Goal: Book appointment/travel/reservation

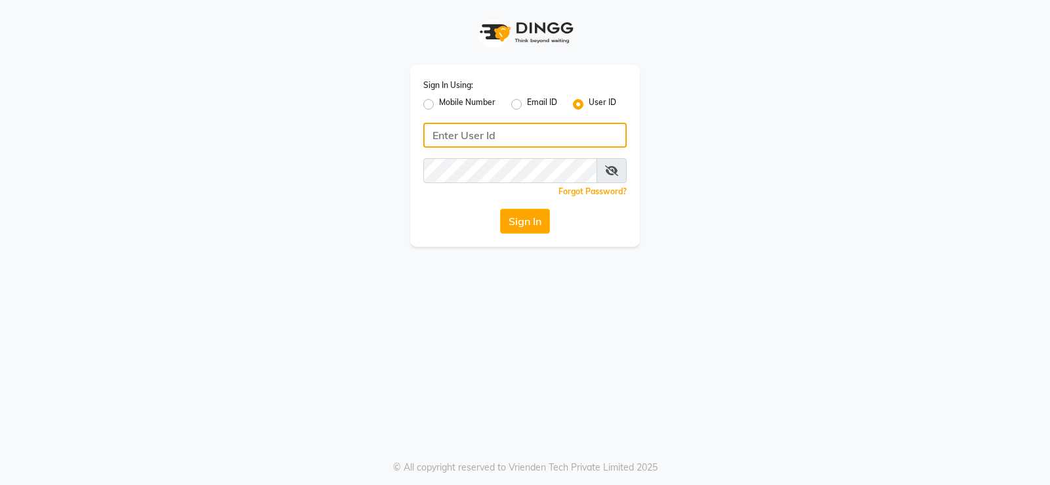
click at [447, 133] on input "Username" at bounding box center [525, 135] width 204 height 25
type input "Luckystylish"
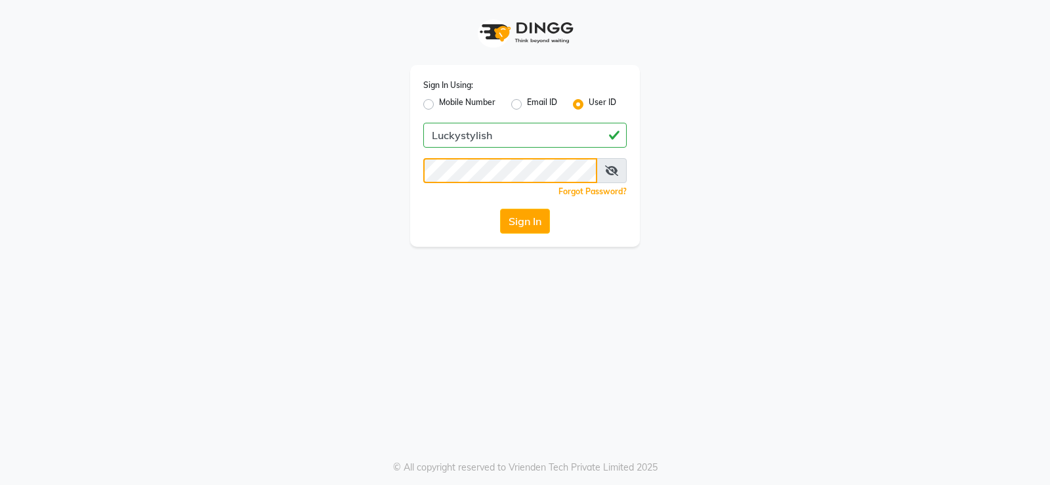
click at [500, 209] on button "Sign In" at bounding box center [525, 221] width 50 height 25
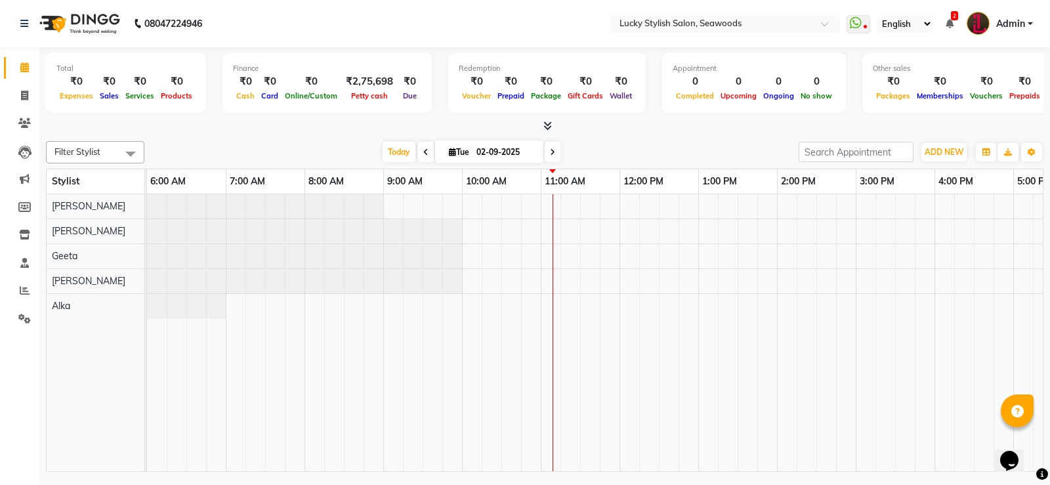
click at [423, 152] on icon at bounding box center [425, 152] width 5 height 8
click at [422, 152] on div "[DATE] [DATE]" at bounding box center [471, 152] width 641 height 20
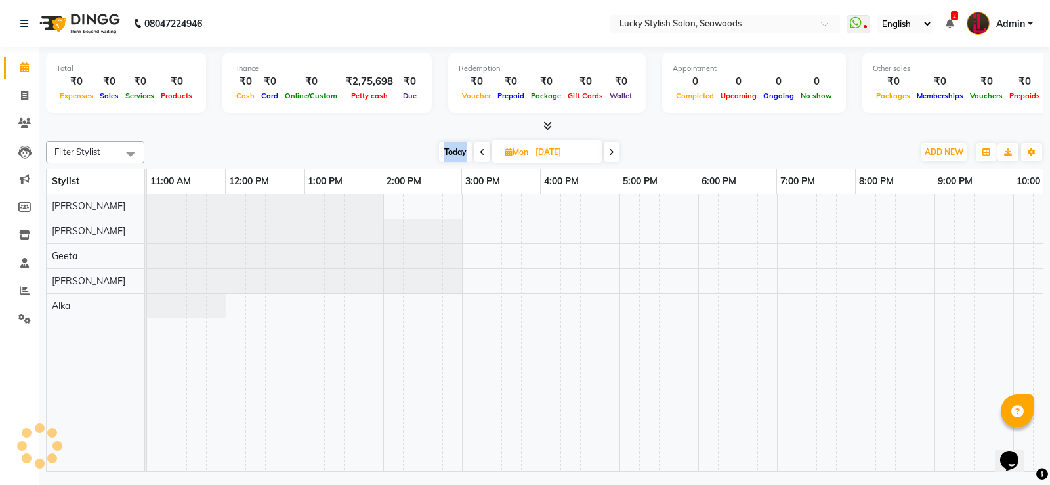
scroll to position [0, 395]
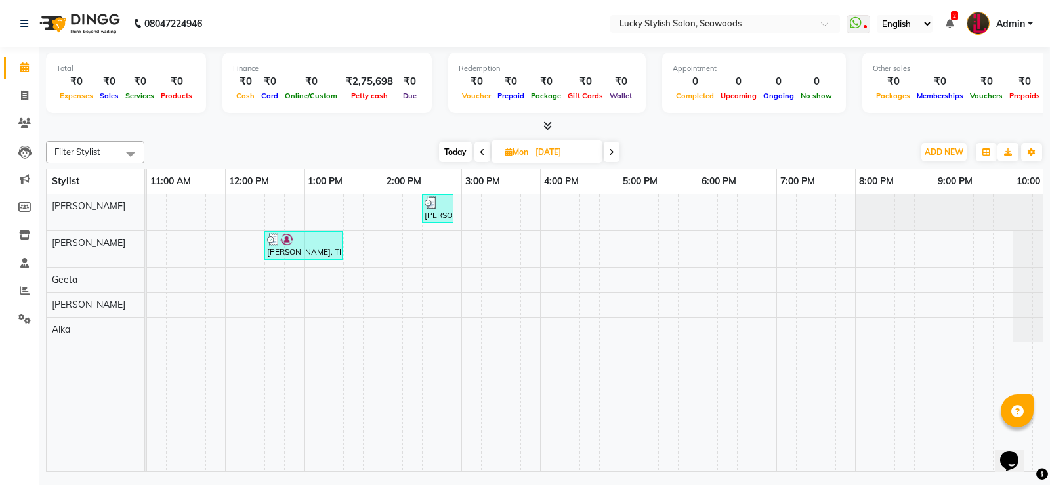
click at [613, 154] on icon at bounding box center [611, 152] width 5 height 8
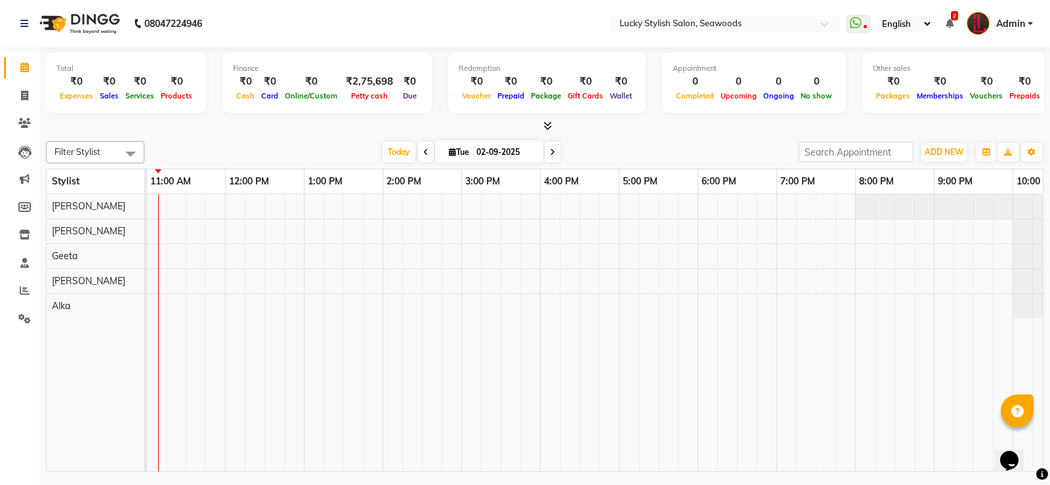
click at [550, 153] on icon at bounding box center [552, 152] width 5 height 8
type input "[DATE]"
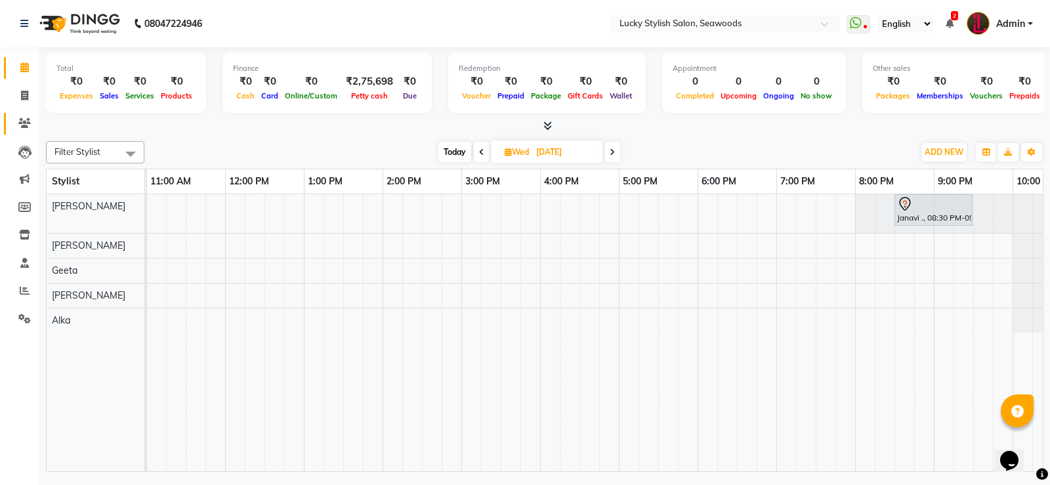
click at [12, 125] on link "Clients" at bounding box center [20, 124] width 32 height 22
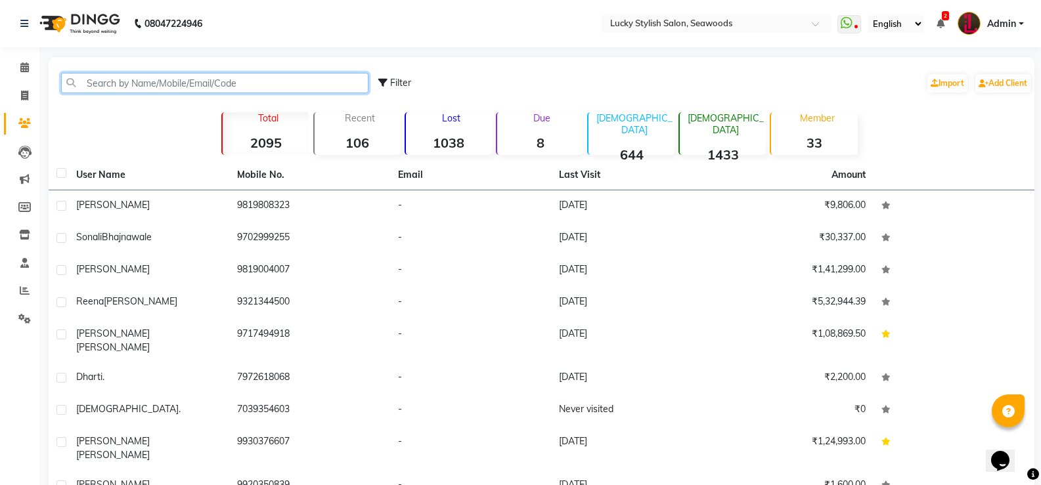
click at [181, 80] on input "text" at bounding box center [214, 83] width 307 height 20
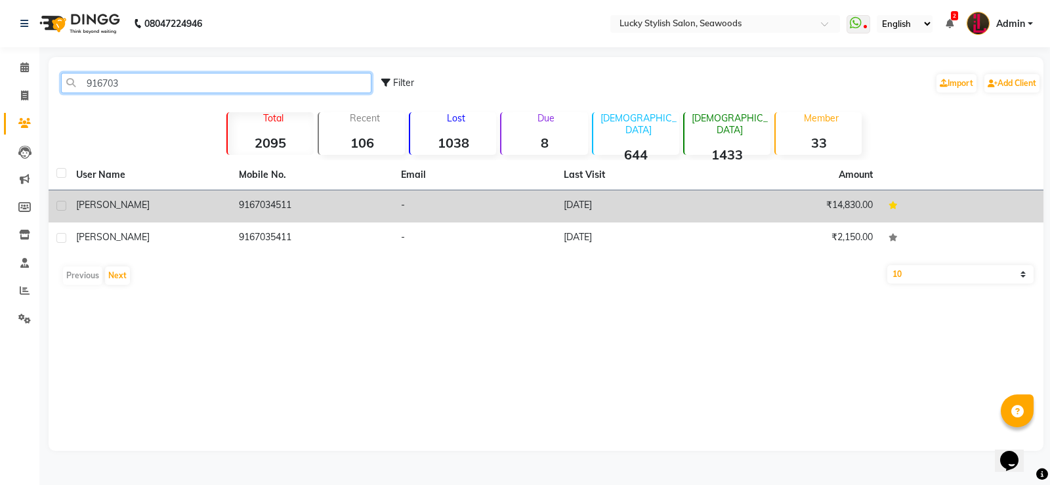
type input "916703"
click at [781, 212] on td "₹14,830.00" at bounding box center [800, 206] width 163 height 32
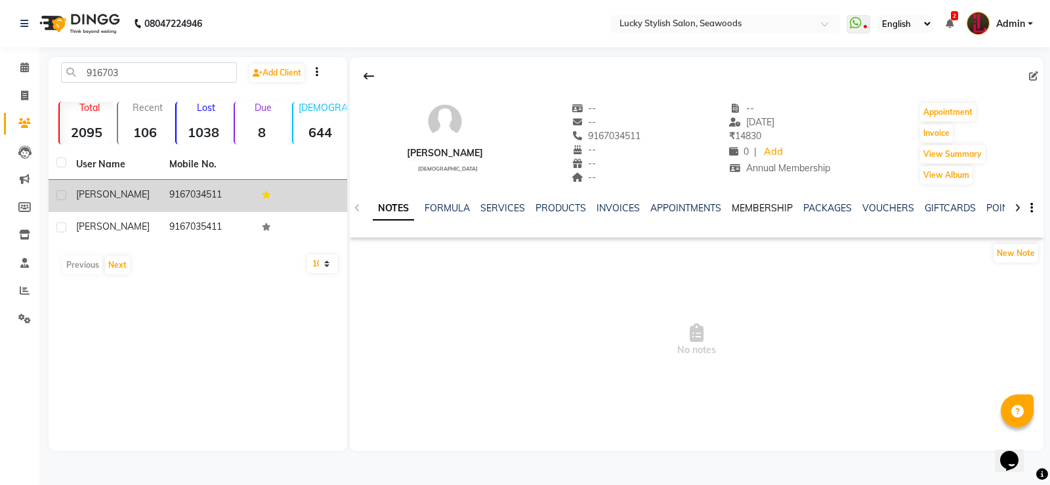
click at [768, 209] on link "MEMBERSHIP" at bounding box center [762, 208] width 61 height 12
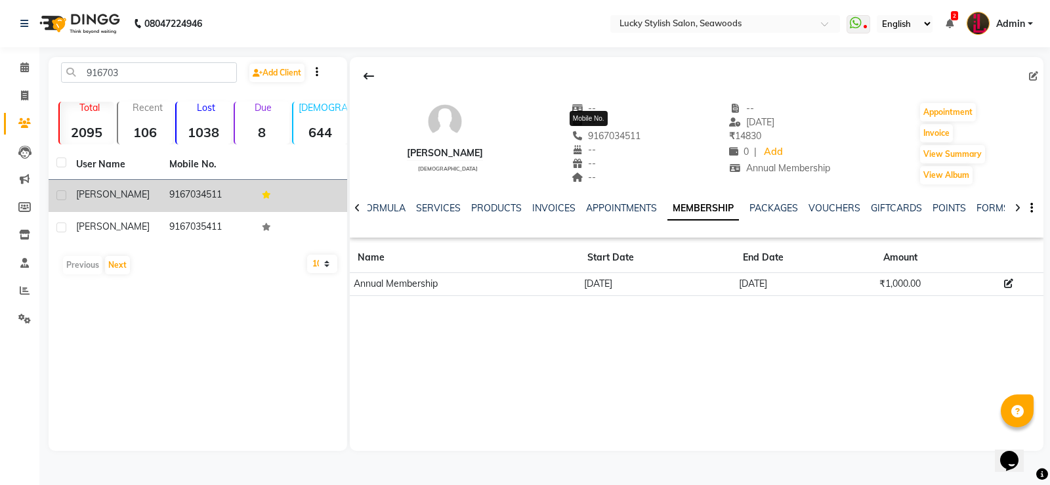
click at [623, 137] on span "9167034511" at bounding box center [607, 136] width 70 height 12
copy span "9167034511"
click at [26, 61] on span at bounding box center [24, 67] width 23 height 15
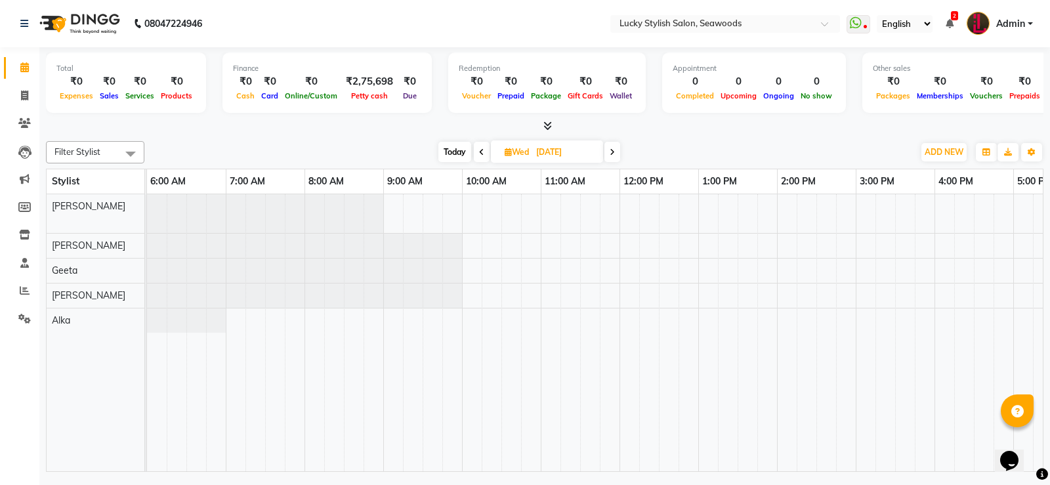
click at [594, 213] on div "Janavi ., 08:30 PM-09:30 PM, Spa - Just For U ([DEMOGRAPHIC_DATA])" at bounding box center [816, 332] width 1339 height 277
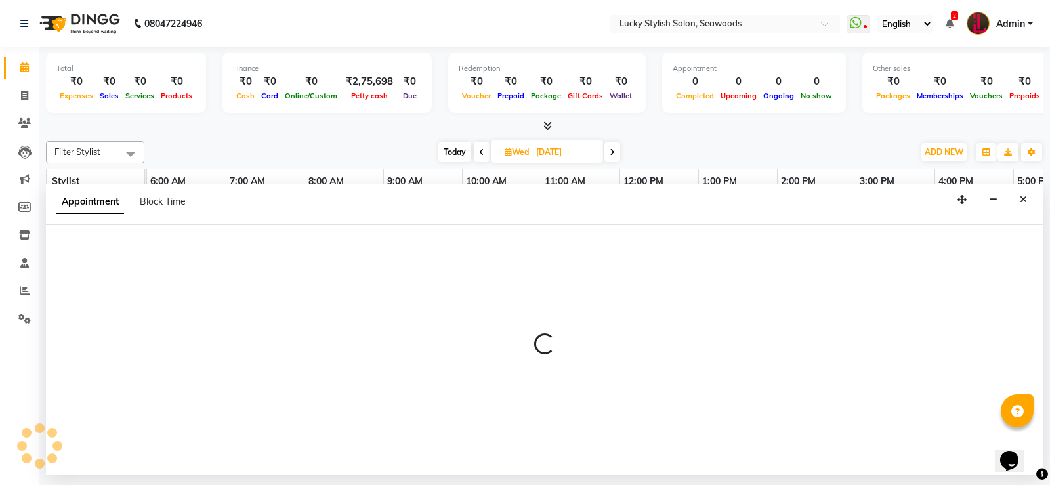
select select "10014"
select select "690"
select select "tentative"
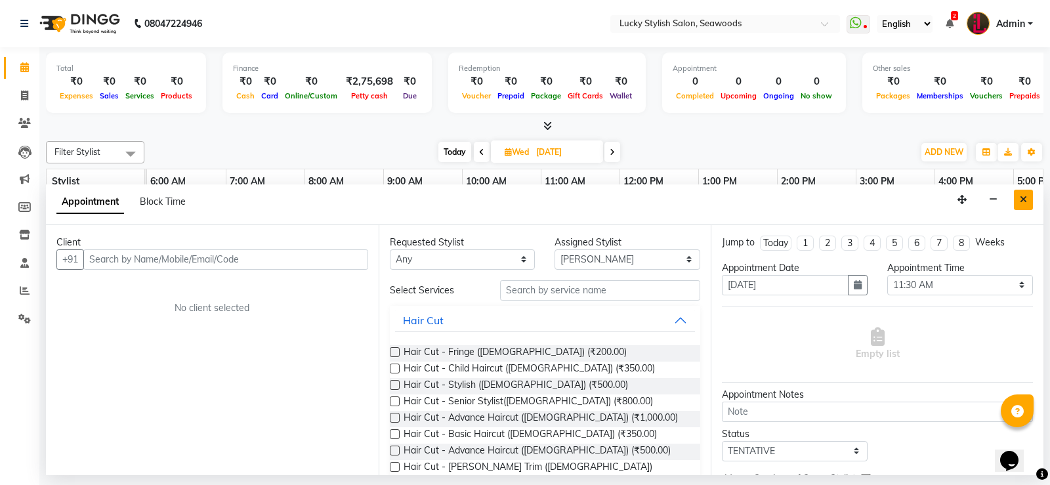
click at [1024, 200] on icon "Close" at bounding box center [1023, 199] width 7 height 9
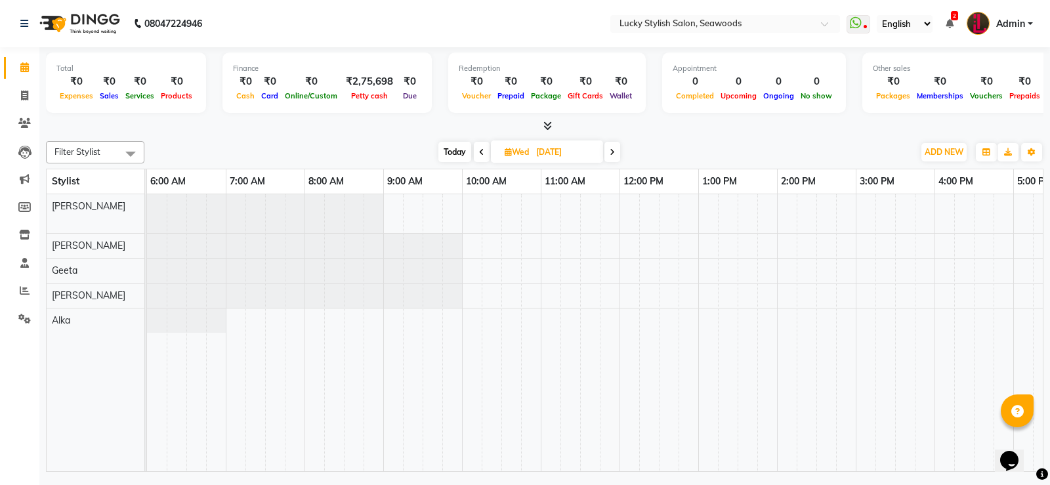
click at [435, 153] on div "[DATE] [DATE]" at bounding box center [529, 152] width 756 height 20
click at [447, 151] on span "Today" at bounding box center [455, 152] width 33 height 20
type input "02-09-2025"
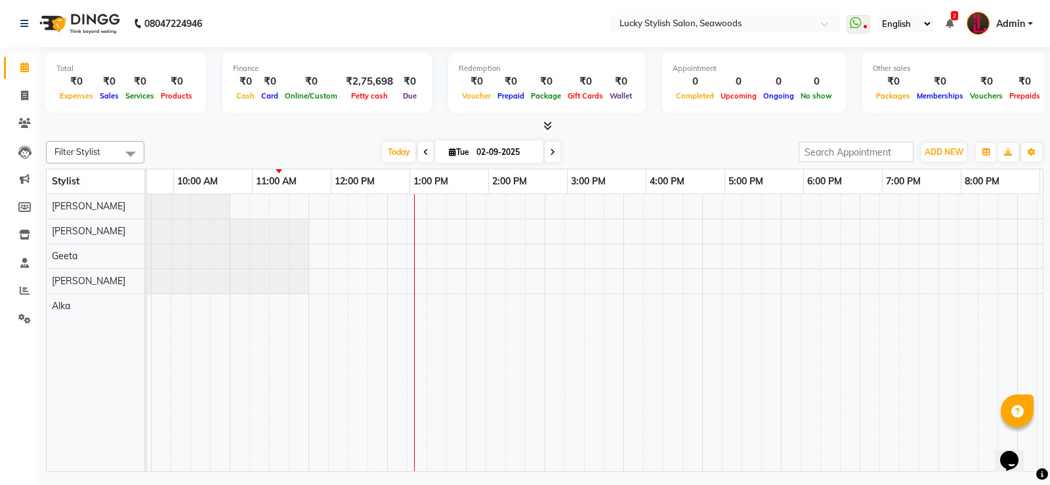
scroll to position [0, 154]
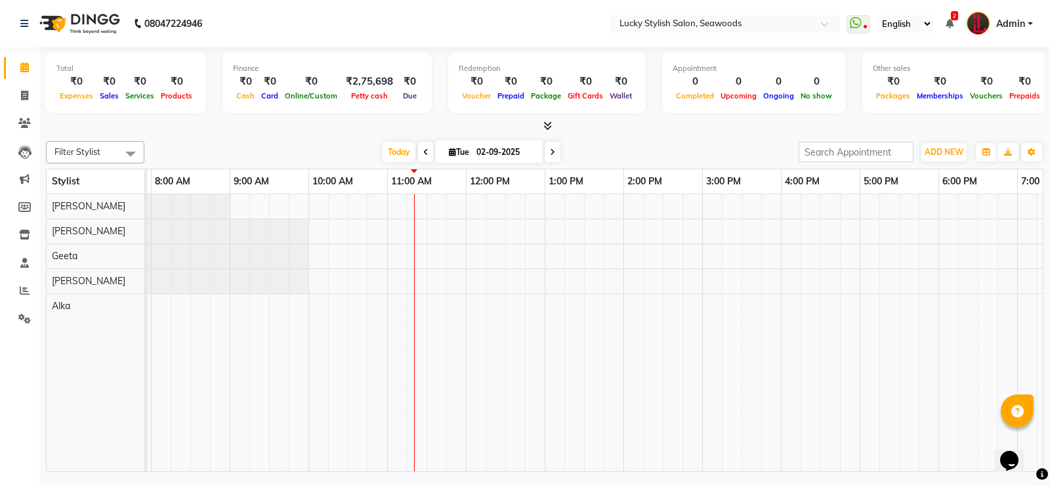
click at [435, 212] on div at bounding box center [662, 332] width 1339 height 277
select select "10014"
select select "tentative"
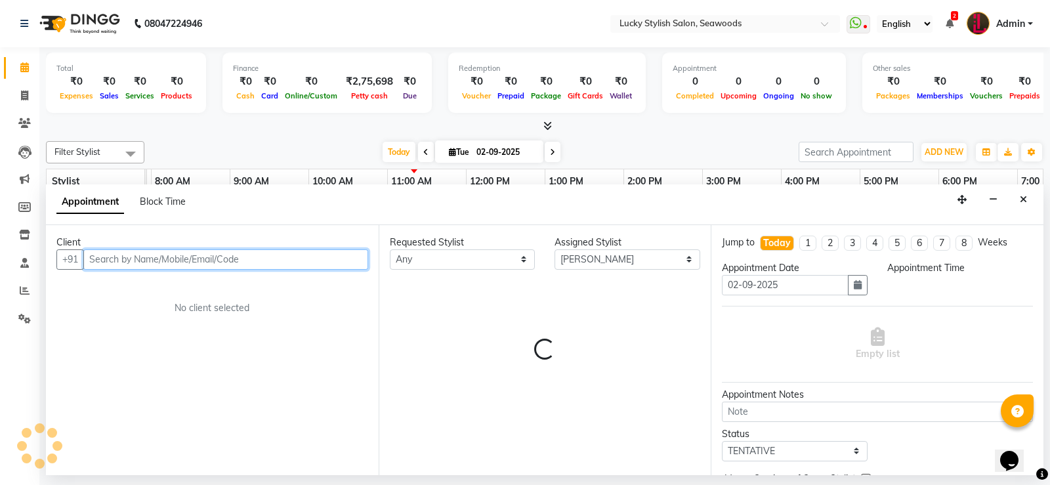
select select "690"
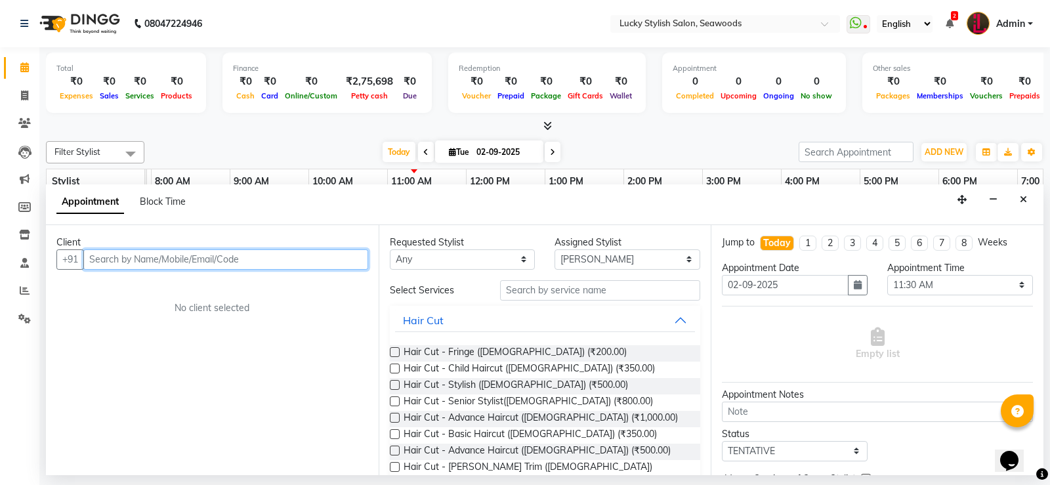
click at [266, 264] on input "text" at bounding box center [225, 259] width 285 height 20
paste input "9167034511"
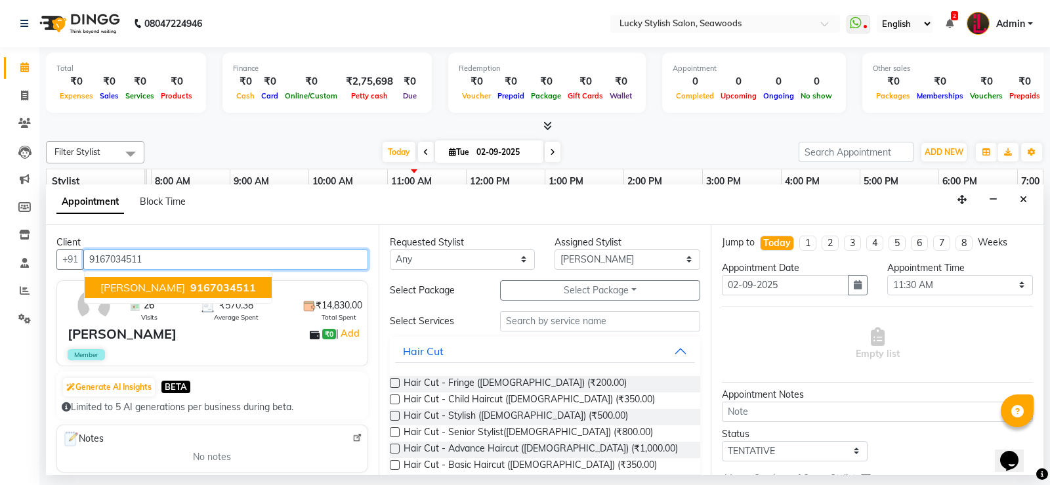
click at [200, 293] on span "9167034511" at bounding box center [223, 287] width 66 height 13
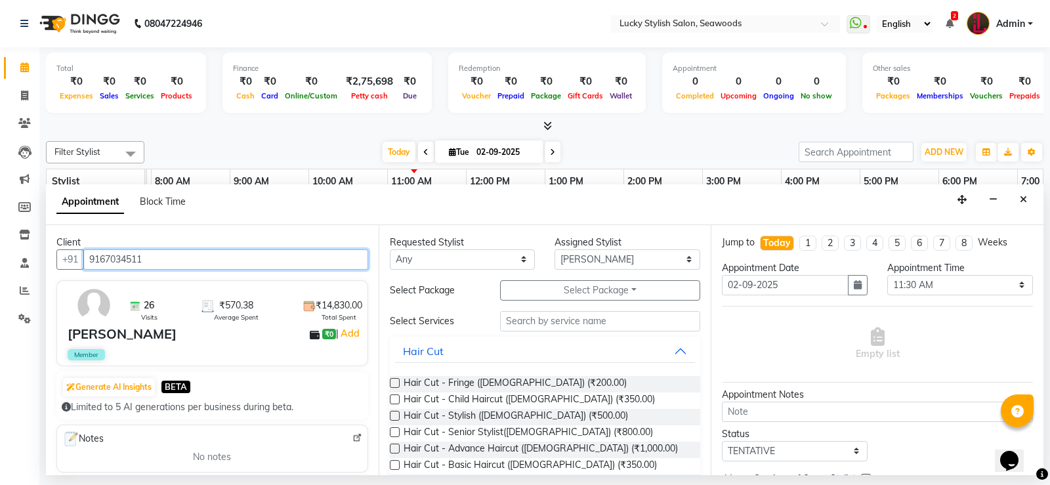
type input "9167034511"
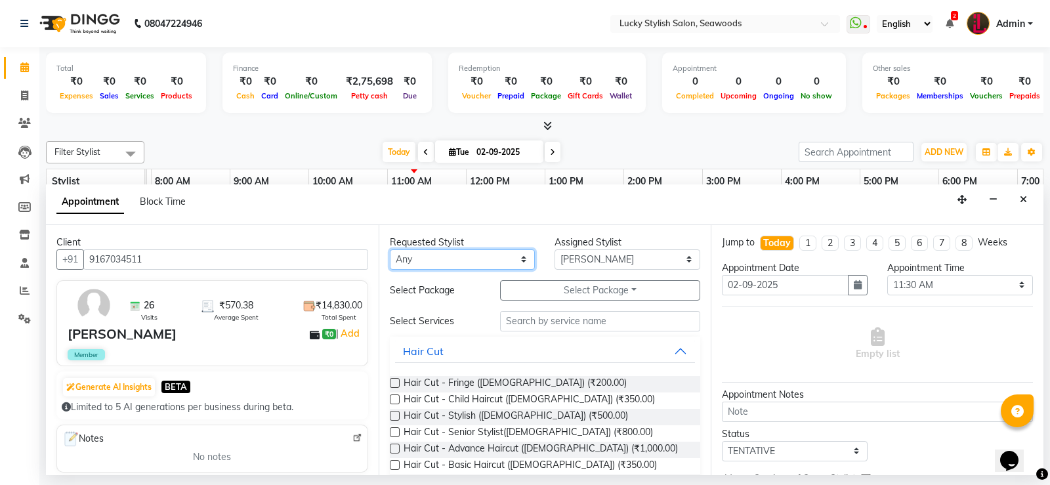
click at [452, 256] on select "Any Alka [PERSON_NAME] Geeta [PERSON_NAME]" at bounding box center [463, 259] width 146 height 20
select select "10014"
click at [390, 249] on select "Any Alka [PERSON_NAME] Geeta [PERSON_NAME]" at bounding box center [463, 259] width 146 height 20
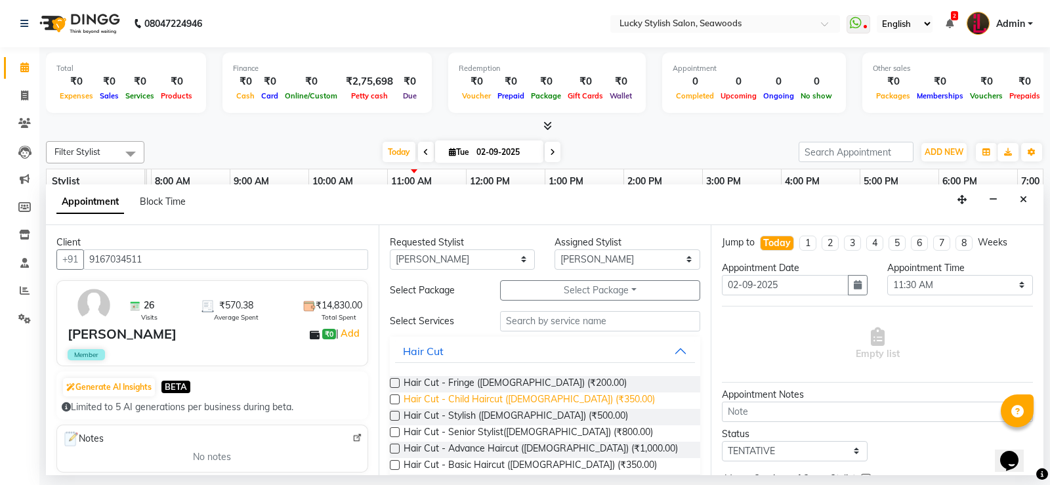
click at [555, 402] on span "Hair Cut - Child Haircut ([DEMOGRAPHIC_DATA]) (₹350.00)" at bounding box center [529, 401] width 251 height 16
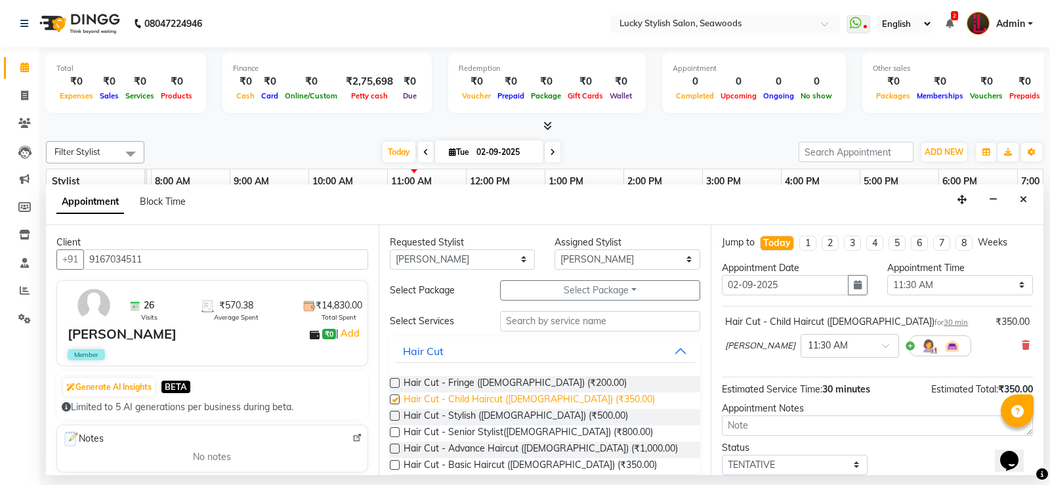
checkbox input "false"
click at [1022, 345] on icon at bounding box center [1026, 345] width 8 height 9
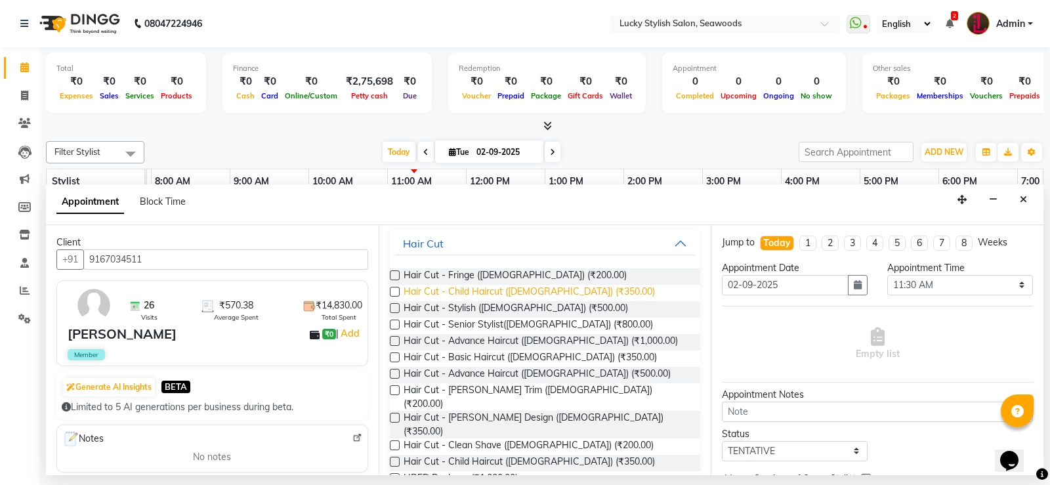
scroll to position [131, 0]
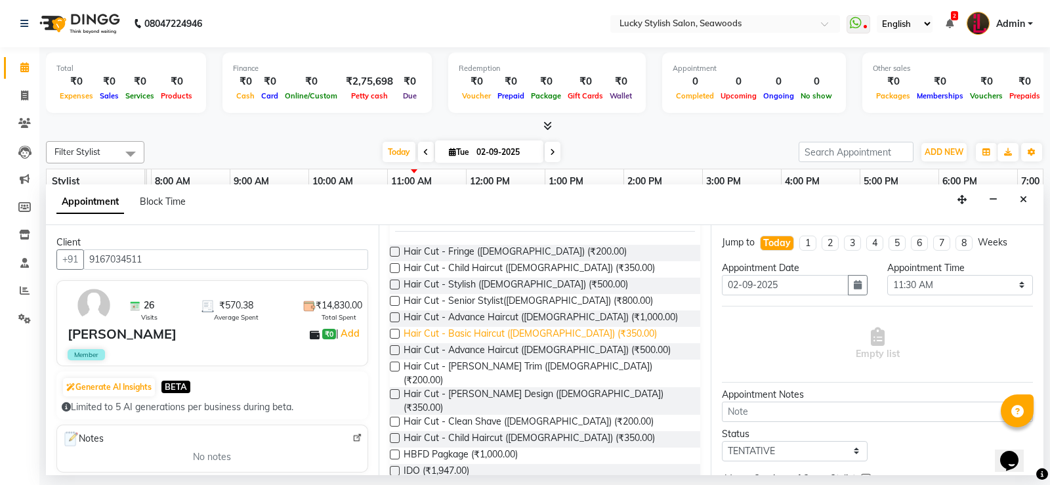
click at [550, 335] on span "Hair Cut - Basic Haircut ([DEMOGRAPHIC_DATA]) (₹350.00)" at bounding box center [530, 335] width 253 height 16
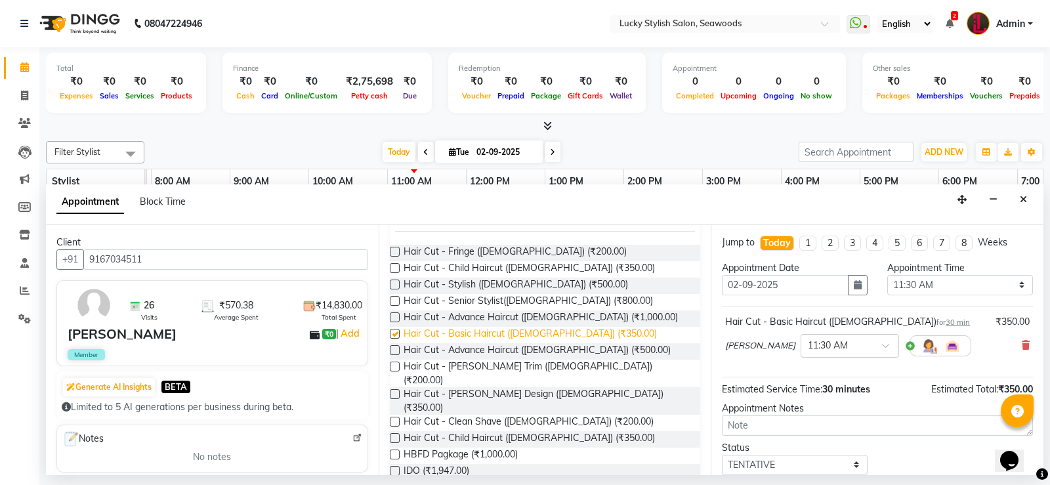
checkbox input "false"
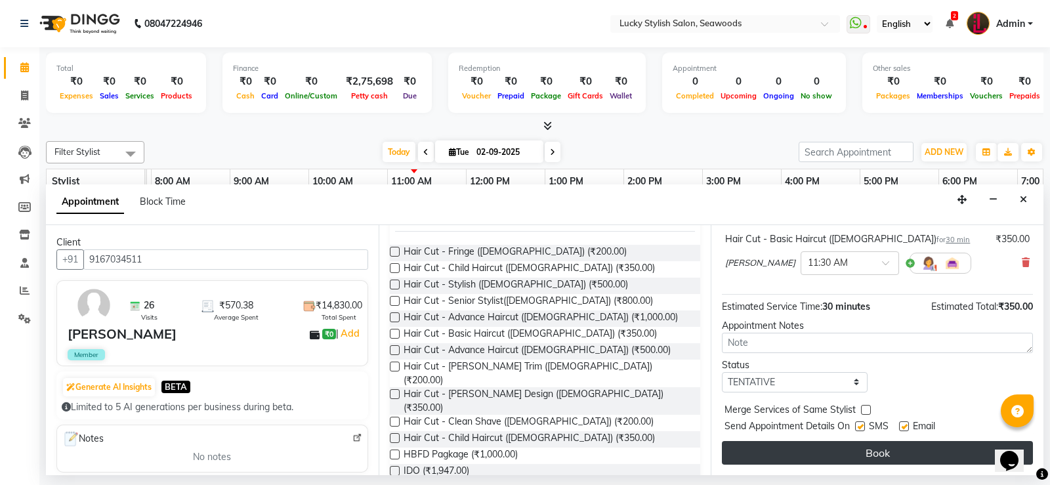
click at [878, 448] on button "Book" at bounding box center [877, 453] width 311 height 24
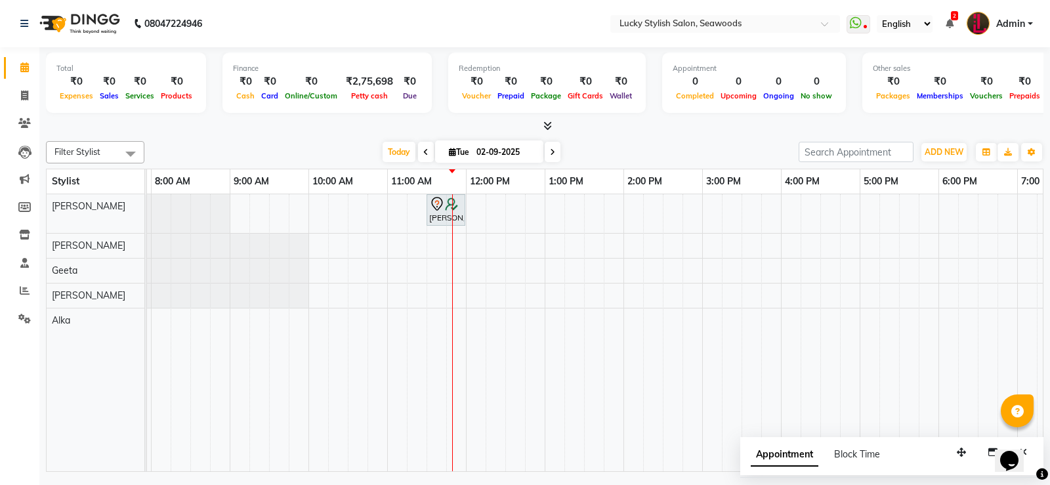
click at [485, 156] on input "02-09-2025" at bounding box center [506, 152] width 66 height 20
select select "9"
select select "2025"
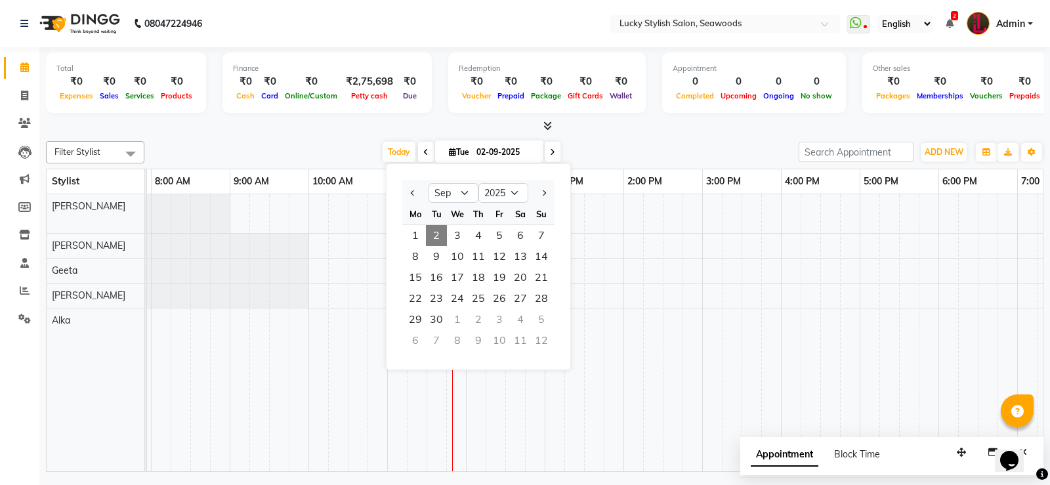
click at [485, 152] on input "02-09-2025" at bounding box center [506, 152] width 66 height 20
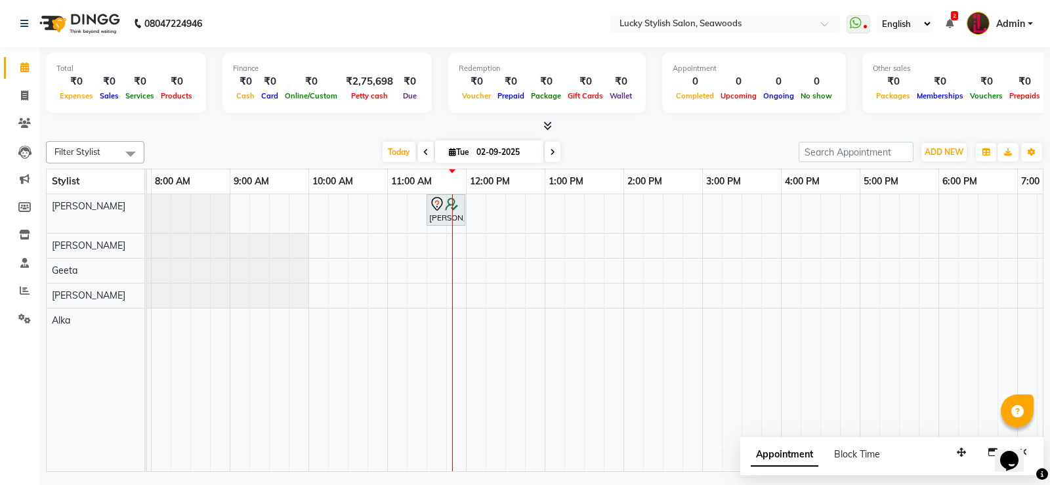
click at [485, 152] on input "02-09-2025" at bounding box center [506, 152] width 66 height 20
select select "9"
select select "2025"
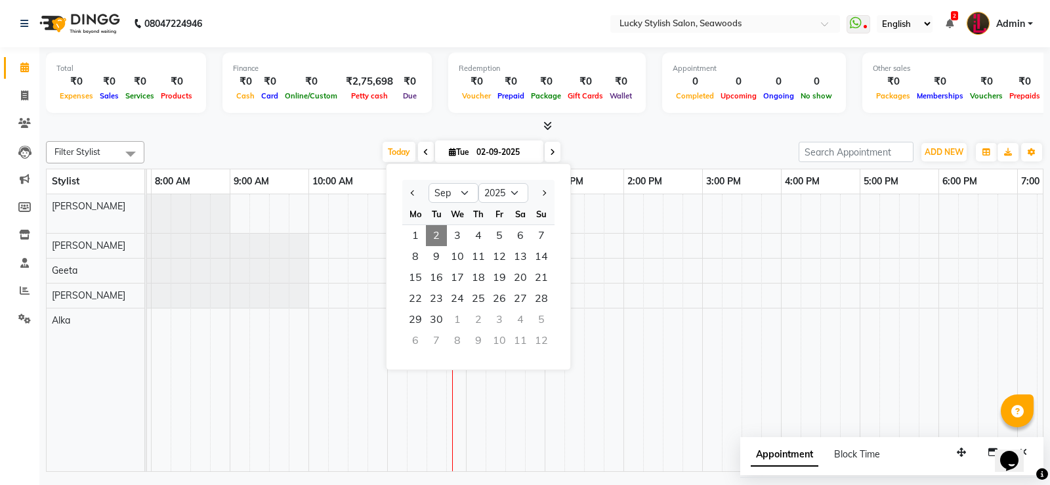
click at [486, 153] on input "02-09-2025" at bounding box center [506, 152] width 66 height 20
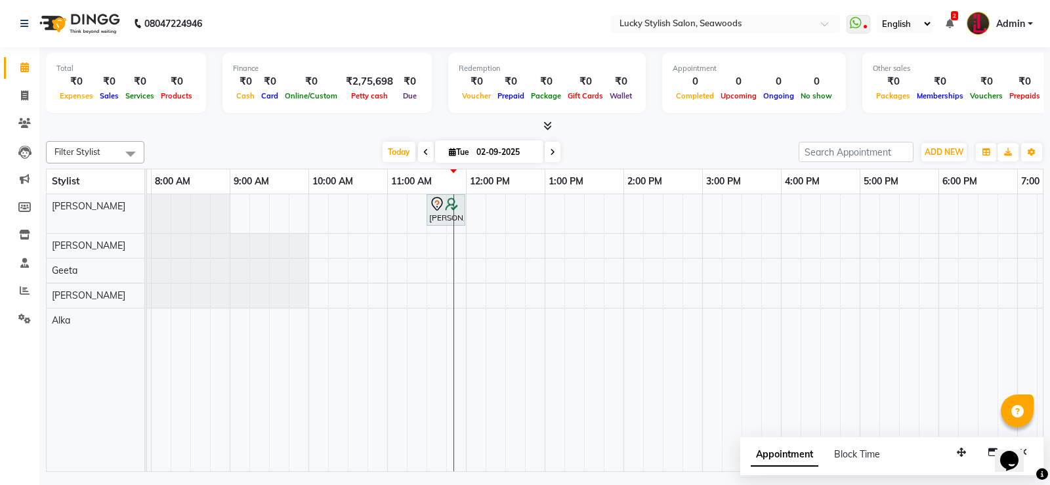
click at [486, 153] on input "02-09-2025" at bounding box center [506, 152] width 66 height 20
select select "9"
select select "2025"
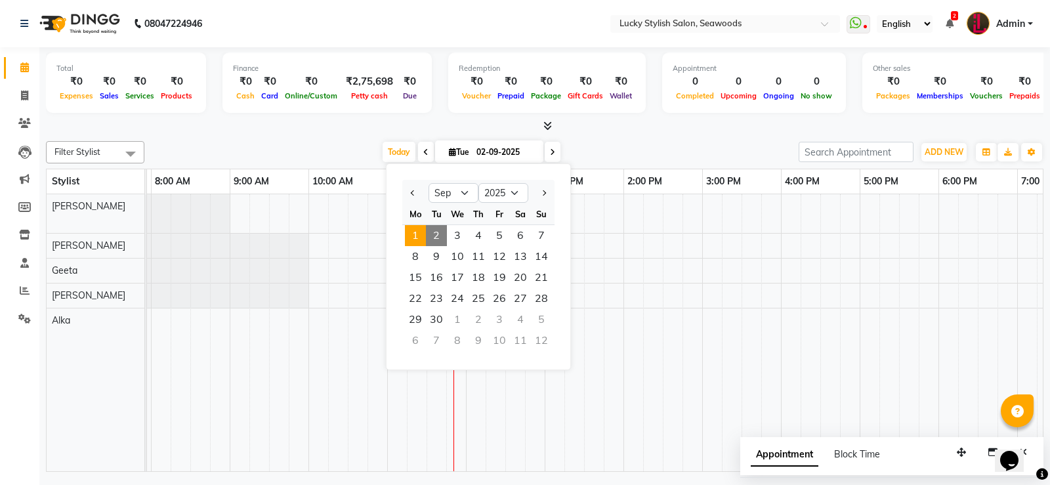
click at [422, 228] on span "1" at bounding box center [415, 235] width 21 height 21
type input "[DATE]"
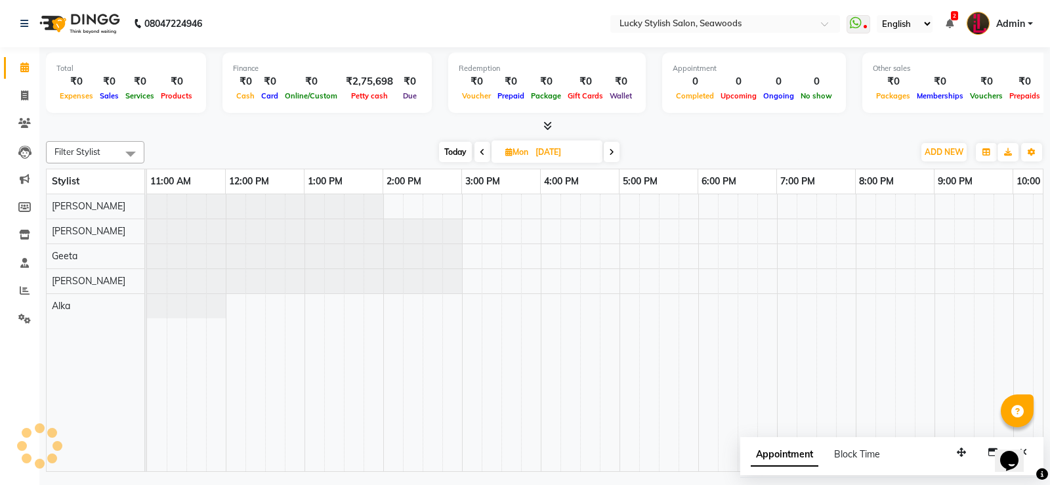
scroll to position [0, 395]
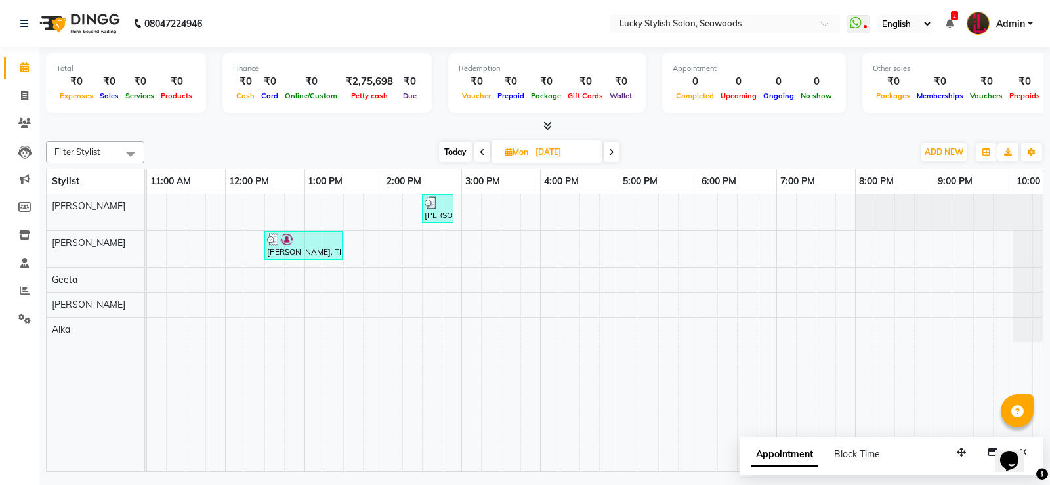
click at [559, 152] on input "[DATE]" at bounding box center [565, 152] width 66 height 20
select select "9"
select select "2025"
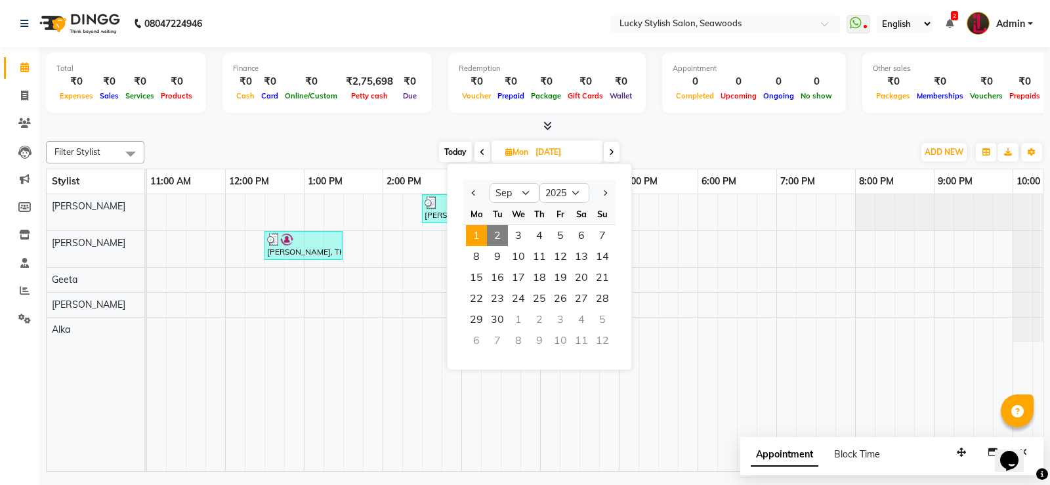
click at [562, 154] on input "[DATE]" at bounding box center [565, 152] width 66 height 20
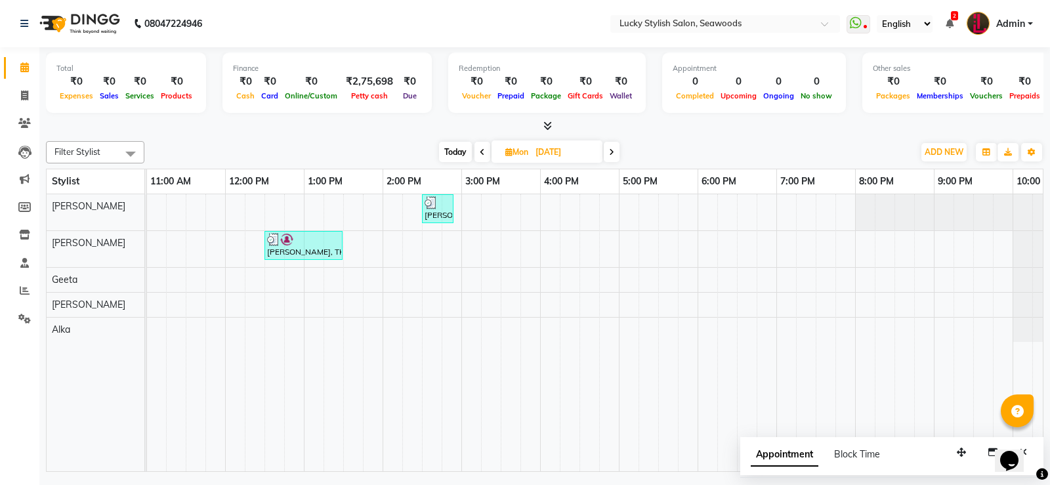
click at [562, 154] on input "[DATE]" at bounding box center [565, 152] width 66 height 20
select select "9"
select select "2025"
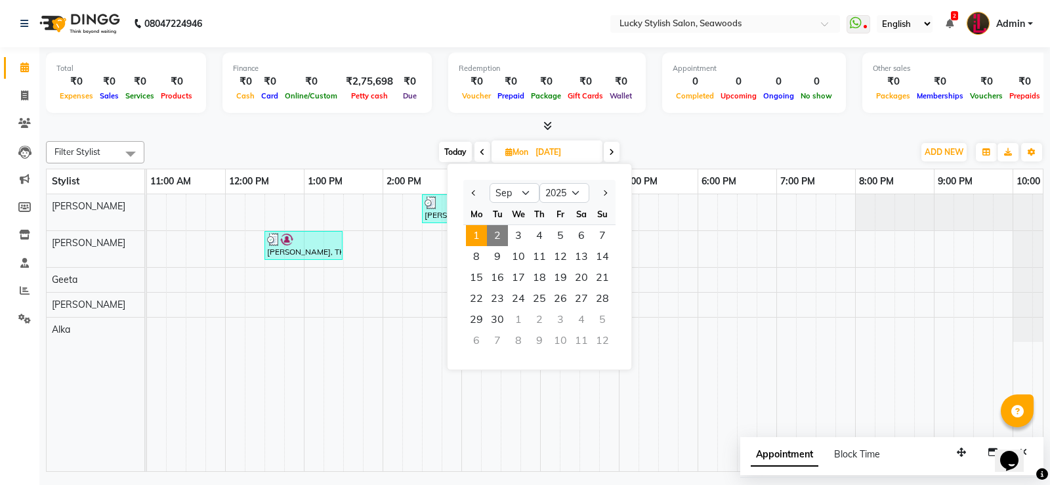
click at [560, 150] on input "[DATE]" at bounding box center [565, 152] width 66 height 20
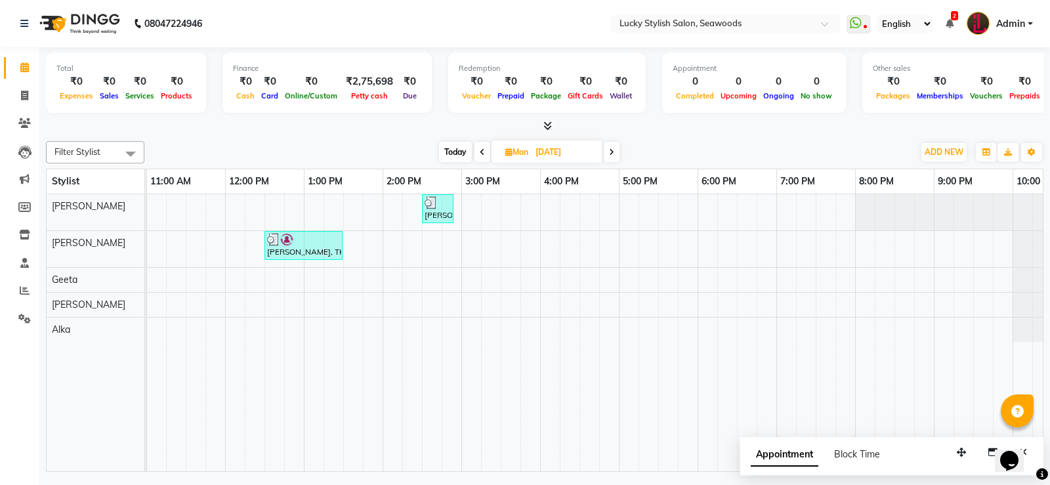
click at [555, 151] on input "[DATE]" at bounding box center [565, 152] width 66 height 20
select select "9"
select select "2025"
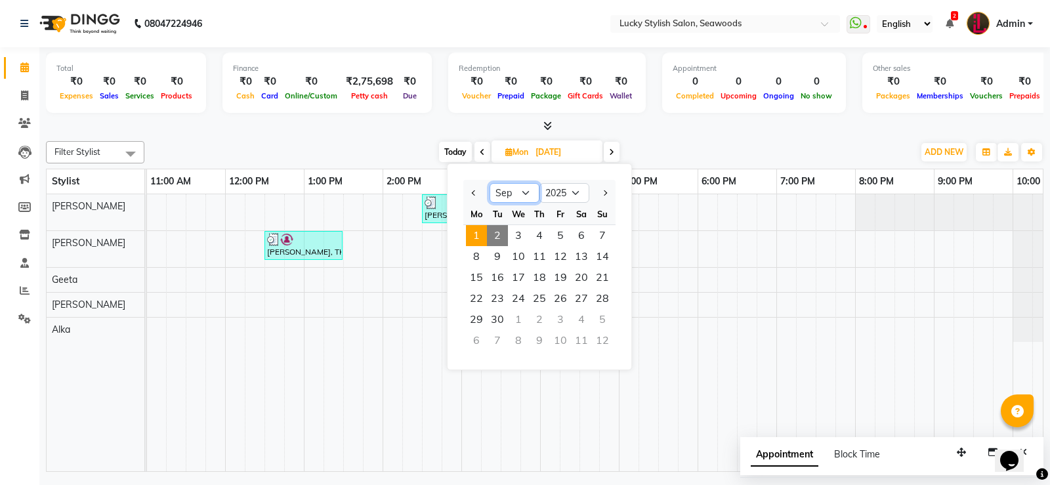
click at [525, 190] on select "Jan Feb Mar Apr May Jun [DATE] Aug Sep Oct Nov Dec" at bounding box center [515, 193] width 50 height 20
select select "5"
click at [490, 183] on select "Jan Feb Mar Apr May Jun [DATE] Aug Sep Oct Nov Dec" at bounding box center [515, 193] width 50 height 20
click at [716, 313] on div "[PERSON_NAME], TK02, 02:30 PM-02:55 PM, Wash & plain dry -upto midback ( [DEMOG…" at bounding box center [421, 332] width 1339 height 277
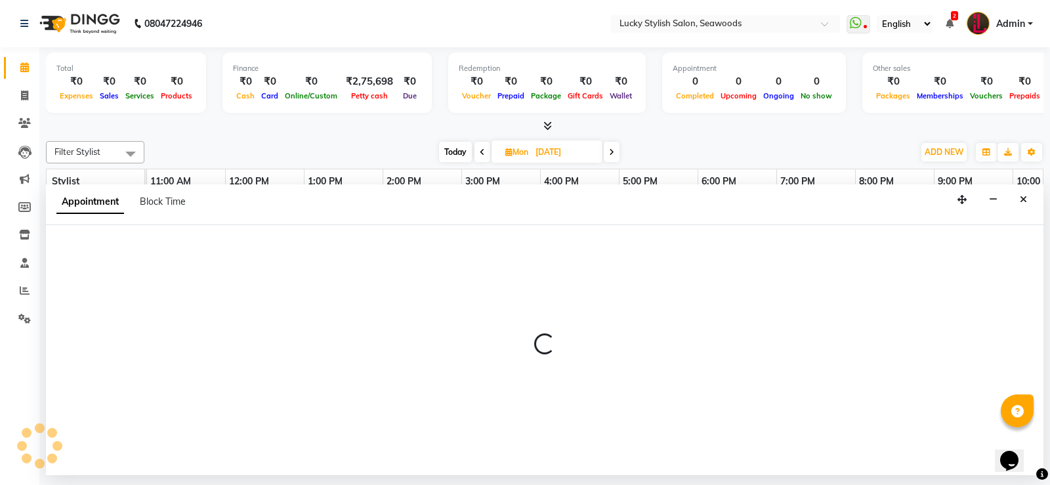
select select "45461"
select select "tentative"
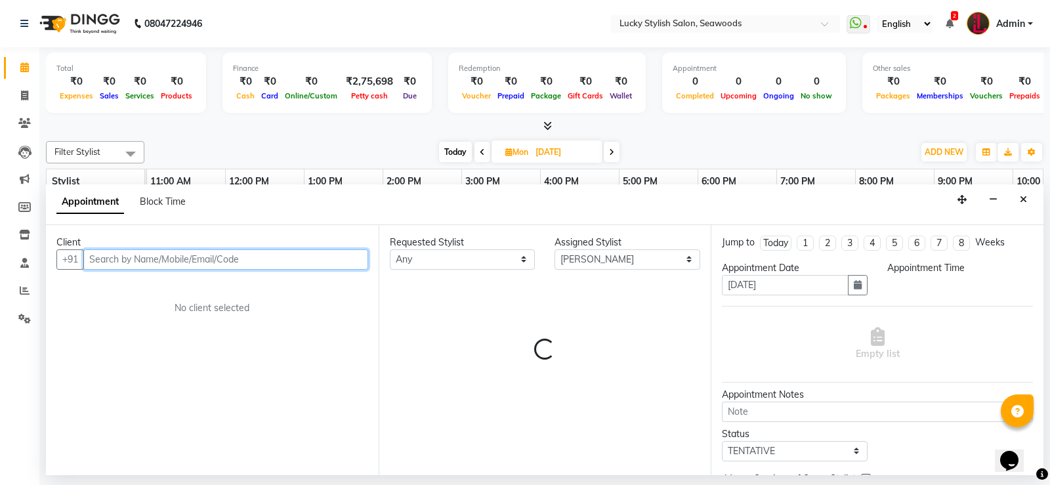
select select "1080"
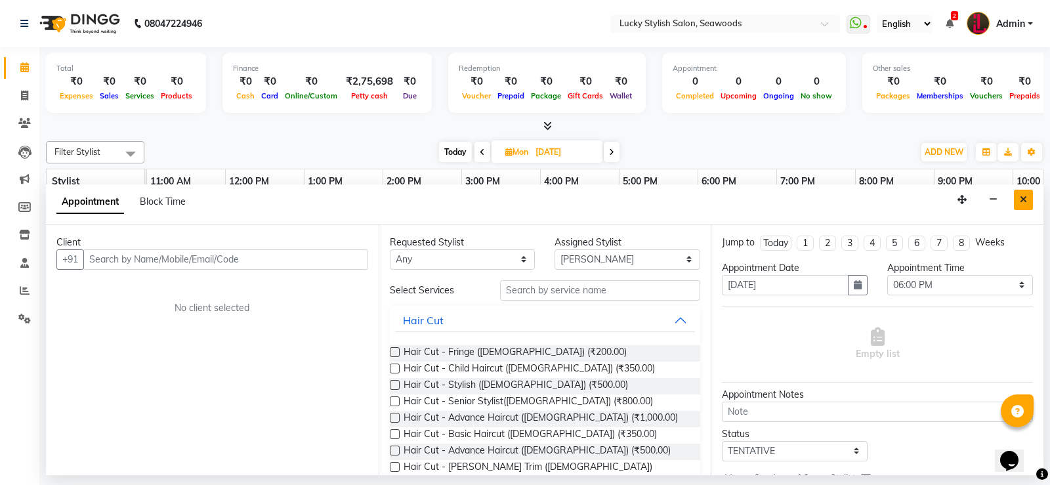
click at [1024, 193] on button "Close" at bounding box center [1023, 200] width 19 height 20
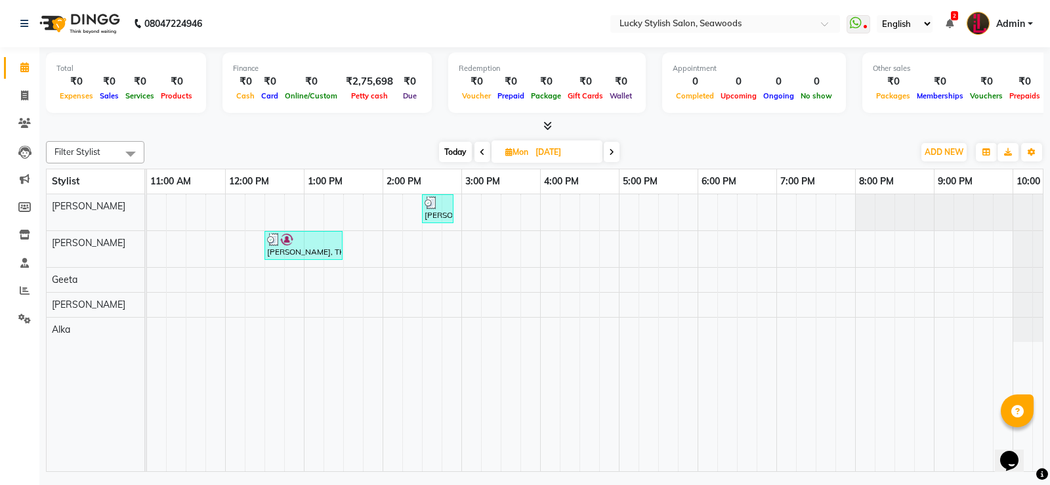
click at [564, 148] on input "[DATE]" at bounding box center [565, 152] width 66 height 20
select select "9"
select select "2025"
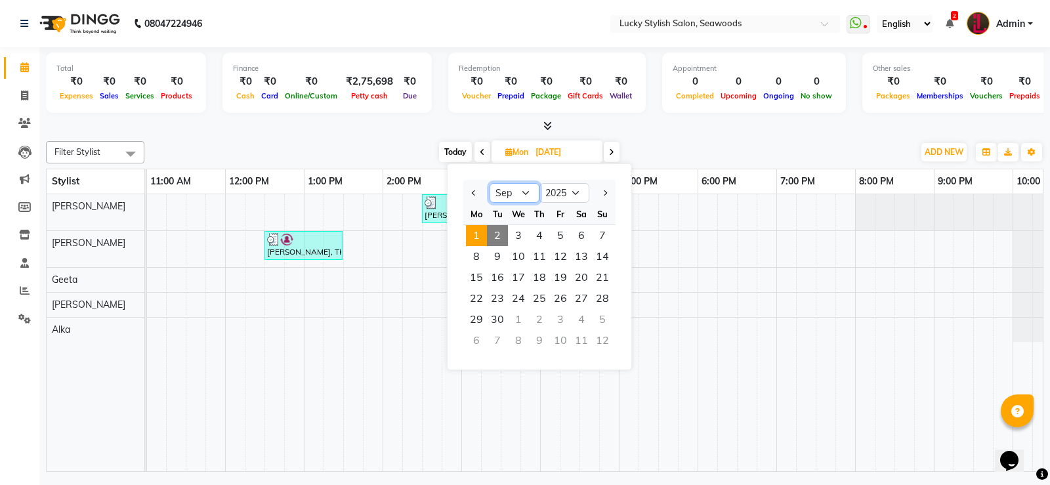
click at [527, 192] on select "Jan Feb Mar Apr May Jun [DATE] Aug Sep Oct Nov Dec" at bounding box center [515, 193] width 50 height 20
select select "5"
click at [490, 183] on select "Jan Feb Mar Apr May Jun [DATE] Aug Sep Oct Nov Dec" at bounding box center [515, 193] width 50 height 20
click at [540, 238] on span "1" at bounding box center [539, 235] width 21 height 21
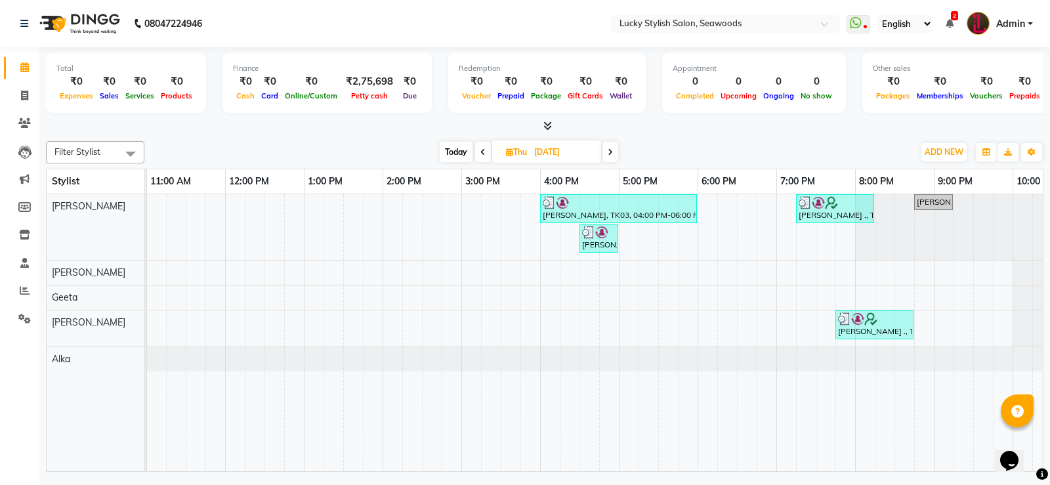
click at [606, 150] on span at bounding box center [611, 152] width 16 height 20
type input "[DATE]"
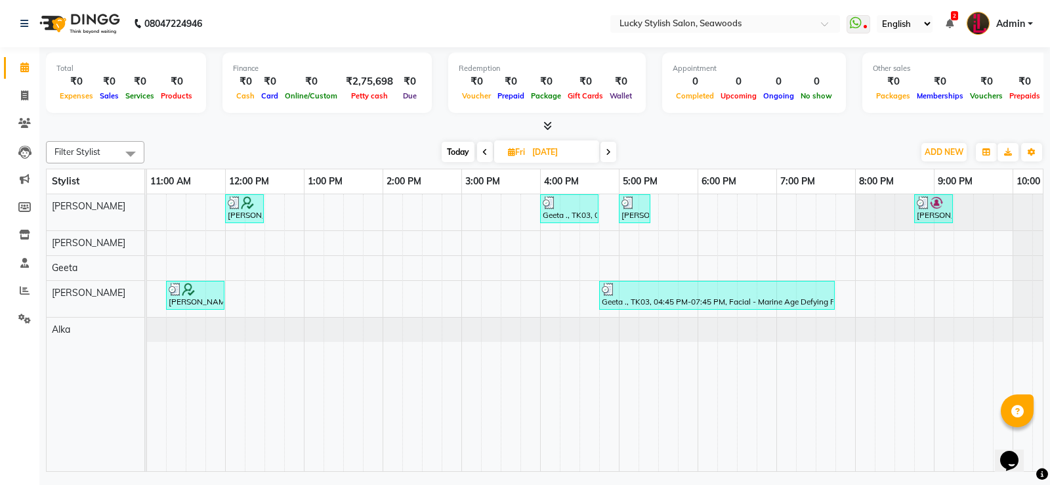
click at [542, 152] on input "[DATE]" at bounding box center [562, 152] width 66 height 20
select select "5"
select select "2025"
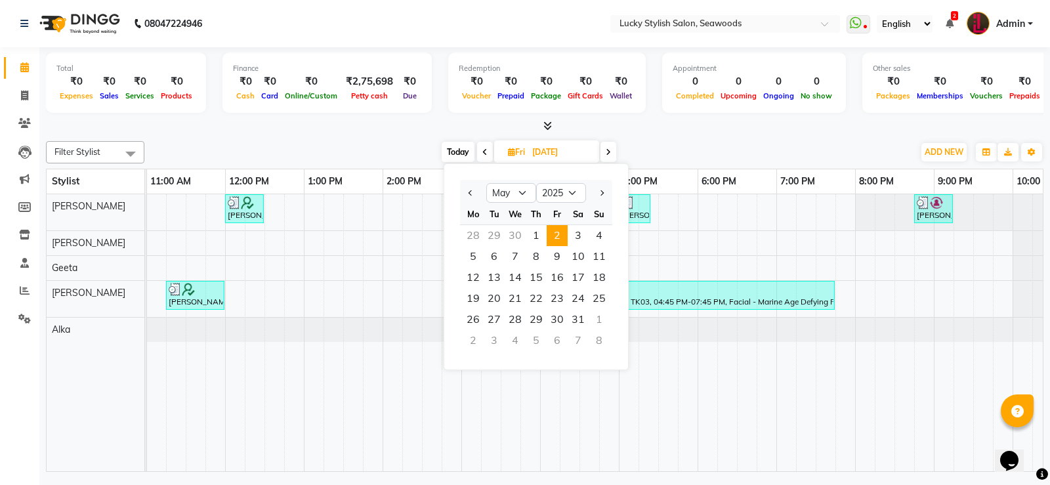
click at [545, 152] on input "[DATE]" at bounding box center [562, 152] width 66 height 20
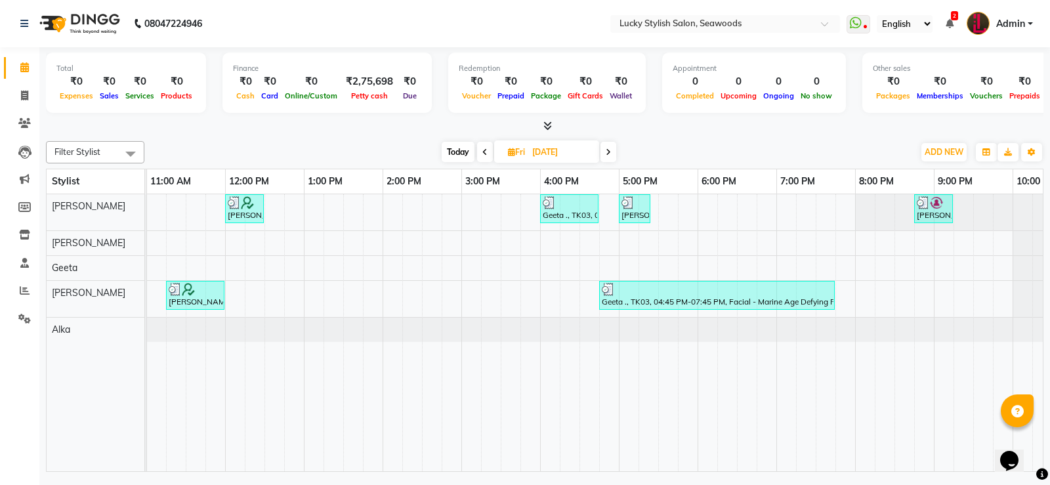
click at [542, 148] on input "[DATE]" at bounding box center [562, 152] width 66 height 20
select select "5"
select select "2025"
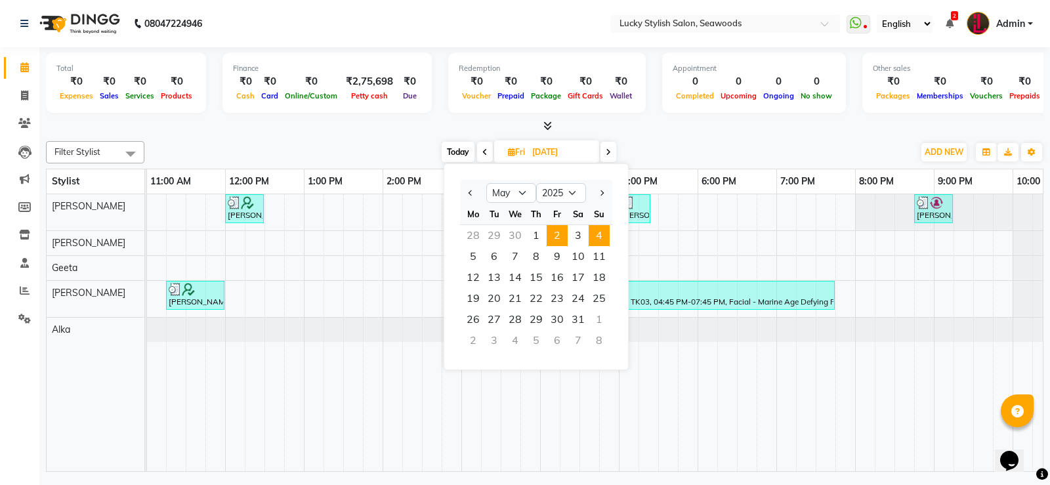
click at [595, 238] on span "4" at bounding box center [599, 235] width 21 height 21
type input "[DATE]"
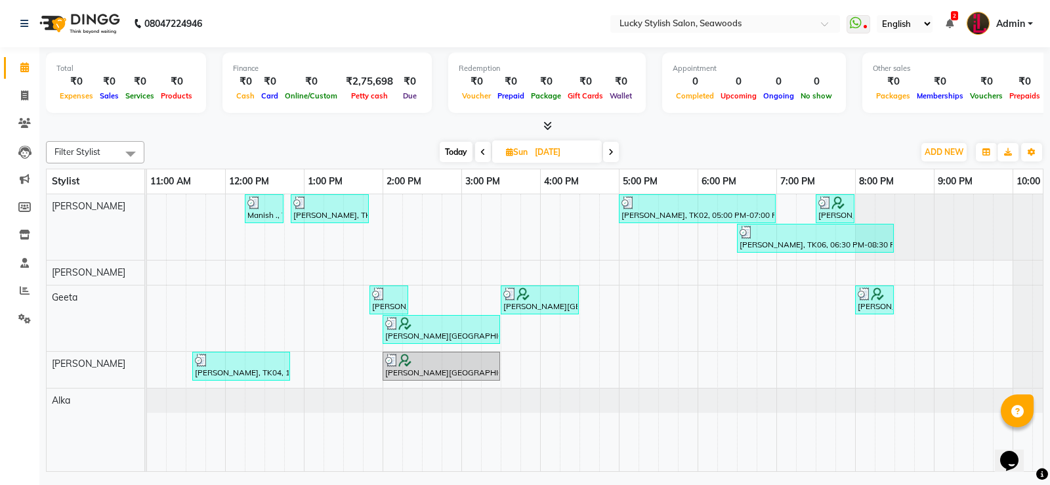
click at [559, 154] on input "[DATE]" at bounding box center [564, 152] width 66 height 20
select select "5"
select select "2025"
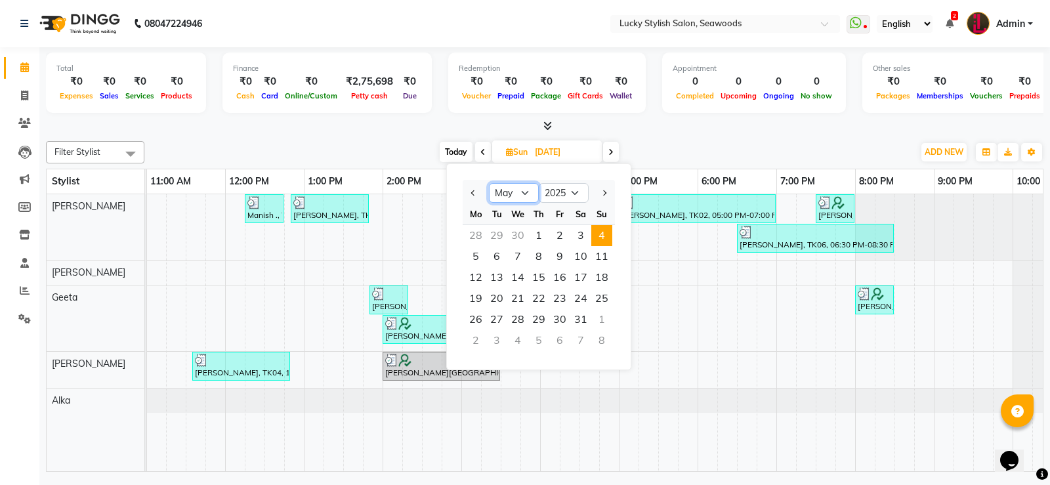
click at [525, 189] on select "Jan Feb Mar Apr May Jun [DATE] Aug Sep Oct Nov Dec" at bounding box center [514, 193] width 50 height 20
select select "9"
click at [489, 183] on select "Jan Feb Mar Apr May Jun [DATE] Aug Sep Oct Nov Dec" at bounding box center [514, 193] width 50 height 20
click at [541, 238] on span "4" at bounding box center [539, 235] width 21 height 21
type input "[DATE]"
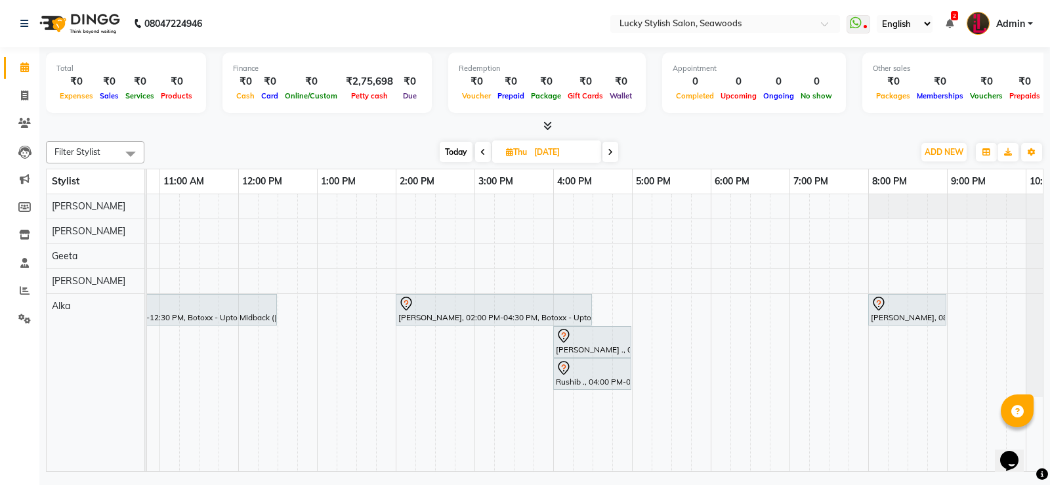
scroll to position [0, 343]
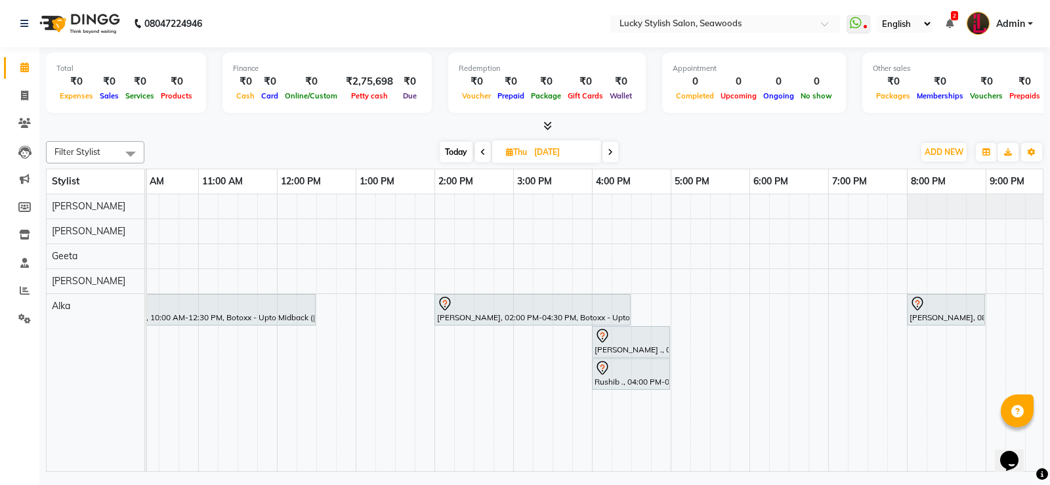
click at [542, 151] on input "[DATE]" at bounding box center [563, 152] width 66 height 20
select select "9"
select select "2025"
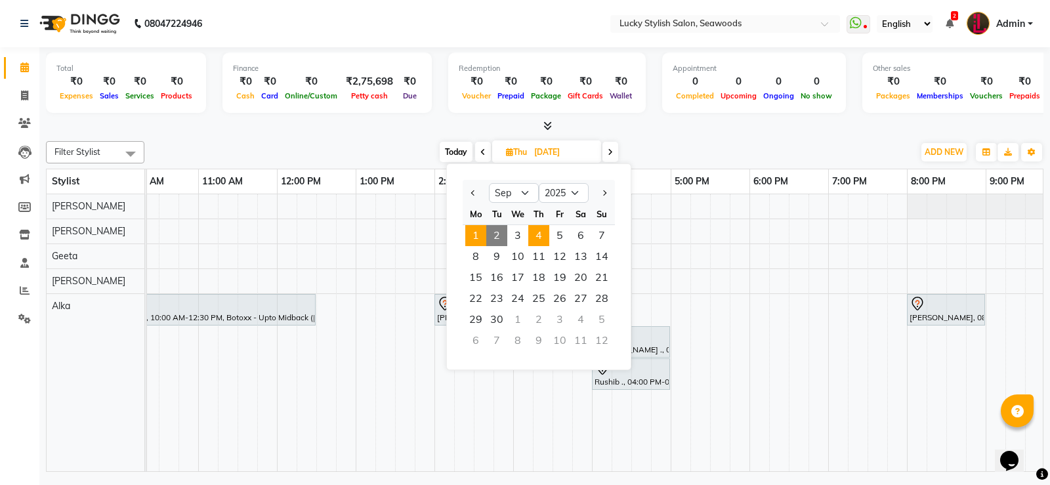
click at [478, 239] on span "1" at bounding box center [475, 235] width 21 height 21
type input "[DATE]"
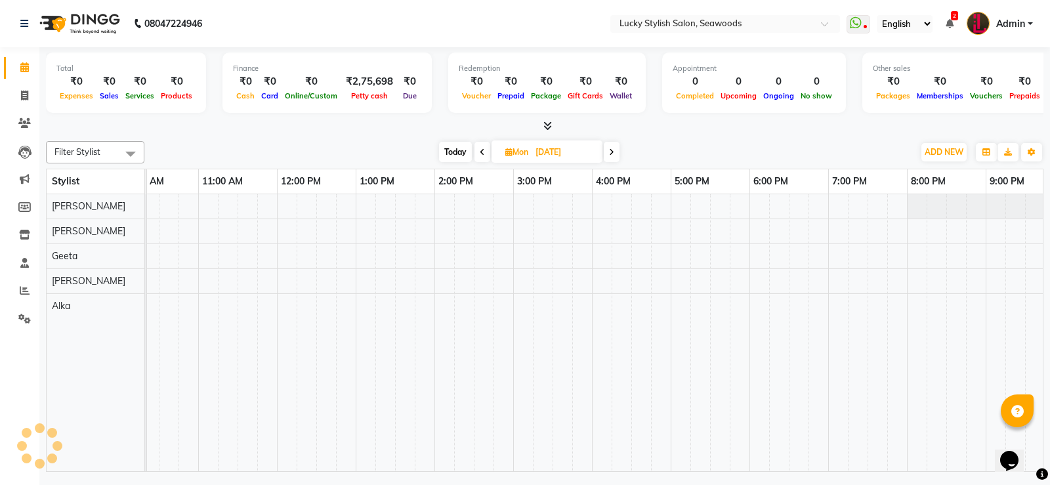
scroll to position [0, 395]
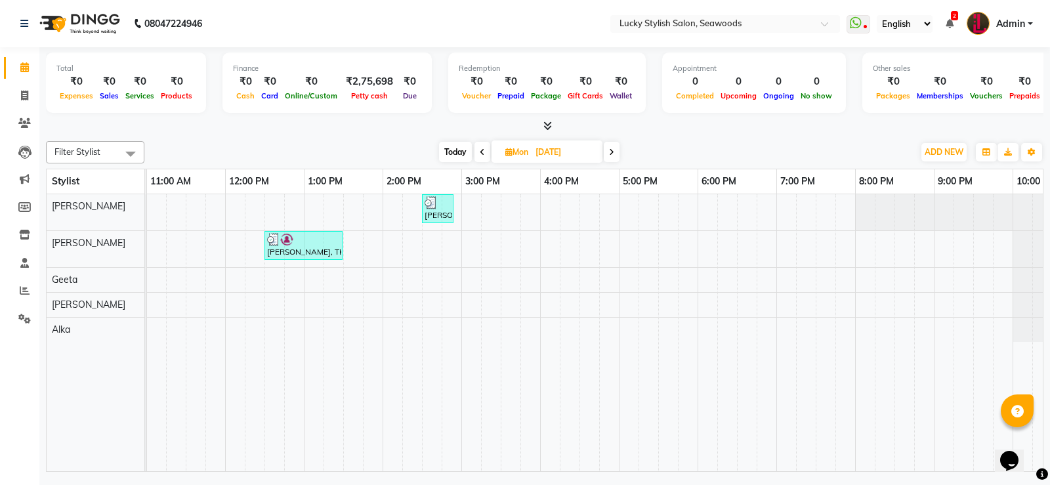
click at [548, 148] on input "[DATE]" at bounding box center [565, 152] width 66 height 20
select select "9"
select select "2025"
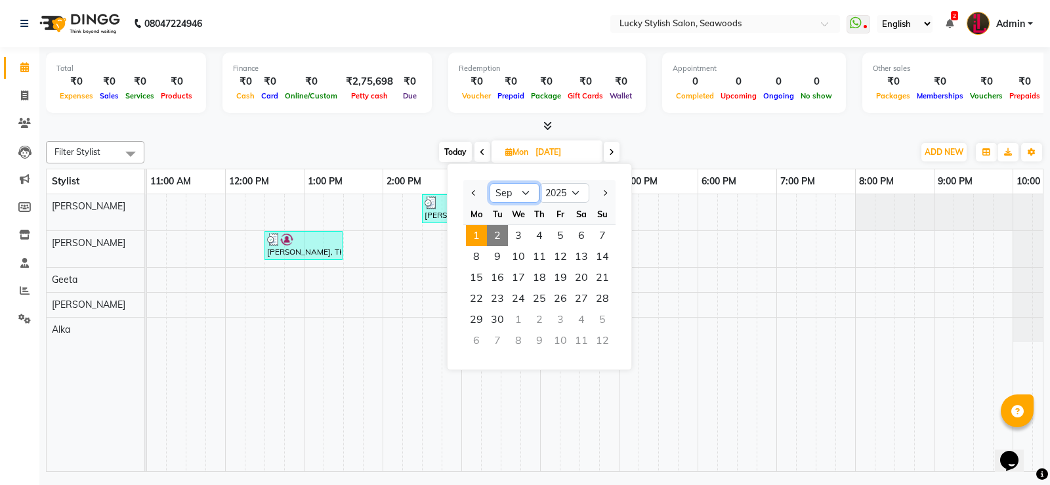
click at [526, 192] on select "Jan Feb Mar Apr May Jun [DATE] Aug Sep Oct Nov Dec" at bounding box center [515, 193] width 50 height 20
select select "3"
click at [490, 183] on select "Jan Feb Mar Apr May Jun [DATE] Aug Sep Oct Nov Dec" at bounding box center [515, 193] width 50 height 20
click at [585, 231] on span "1" at bounding box center [581, 235] width 21 height 21
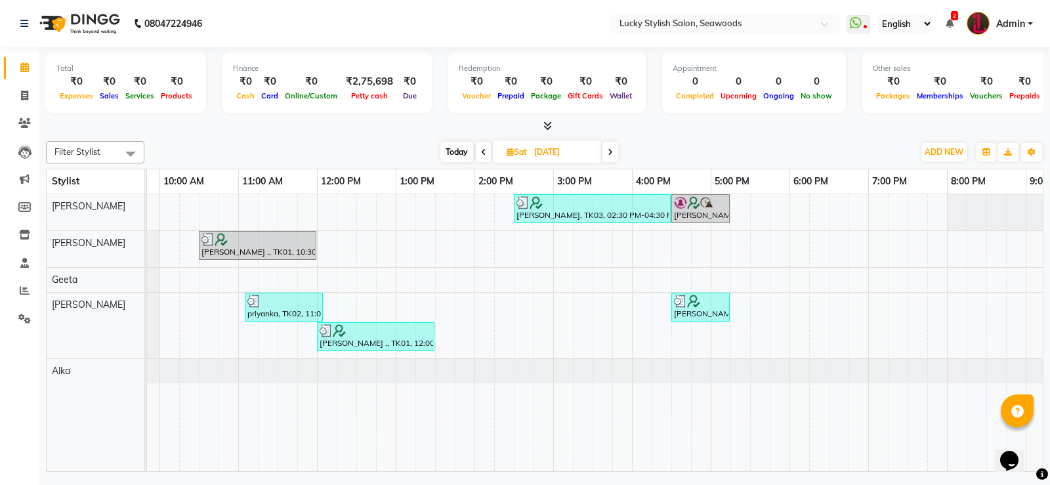
scroll to position [0, 177]
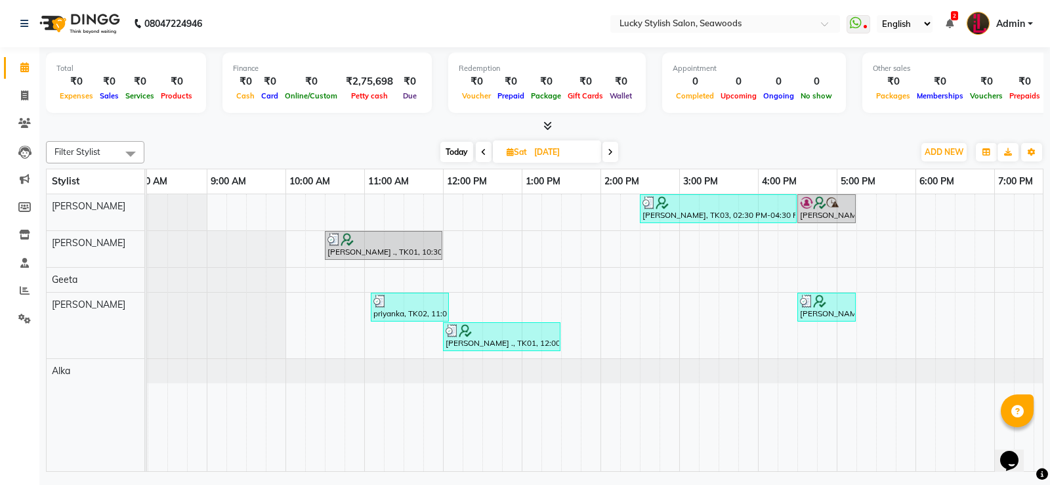
click at [614, 150] on span at bounding box center [611, 152] width 16 height 20
type input "[DATE]"
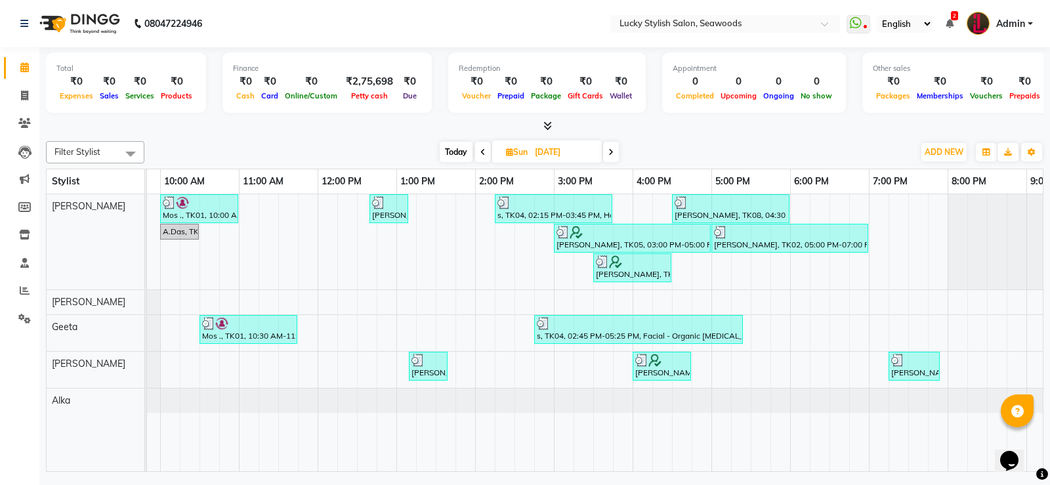
scroll to position [0, 274]
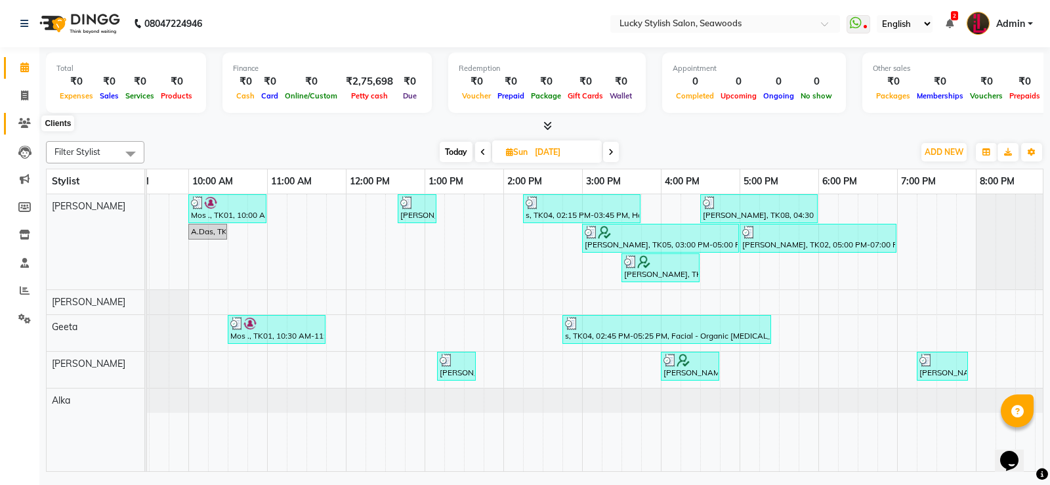
click at [23, 119] on icon at bounding box center [24, 123] width 12 height 10
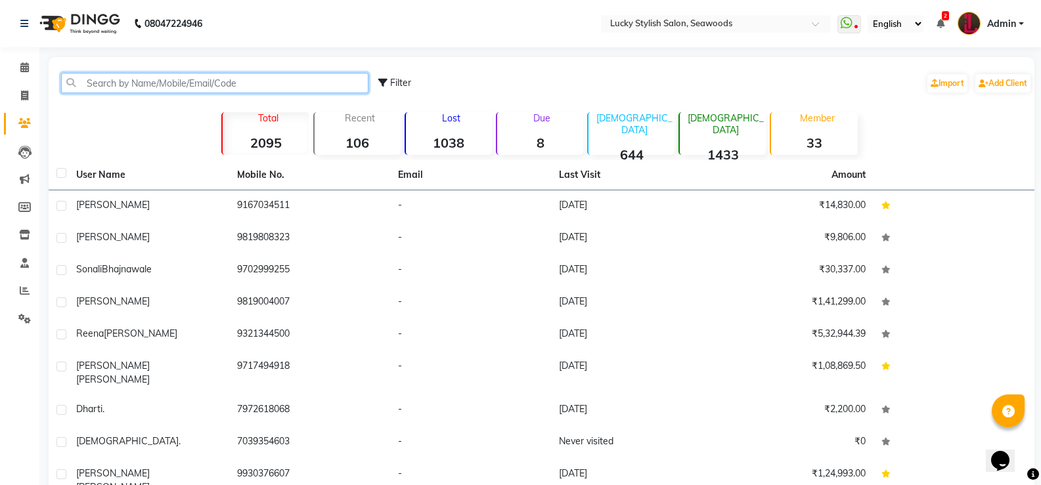
click at [106, 84] on input "text" at bounding box center [214, 83] width 307 height 20
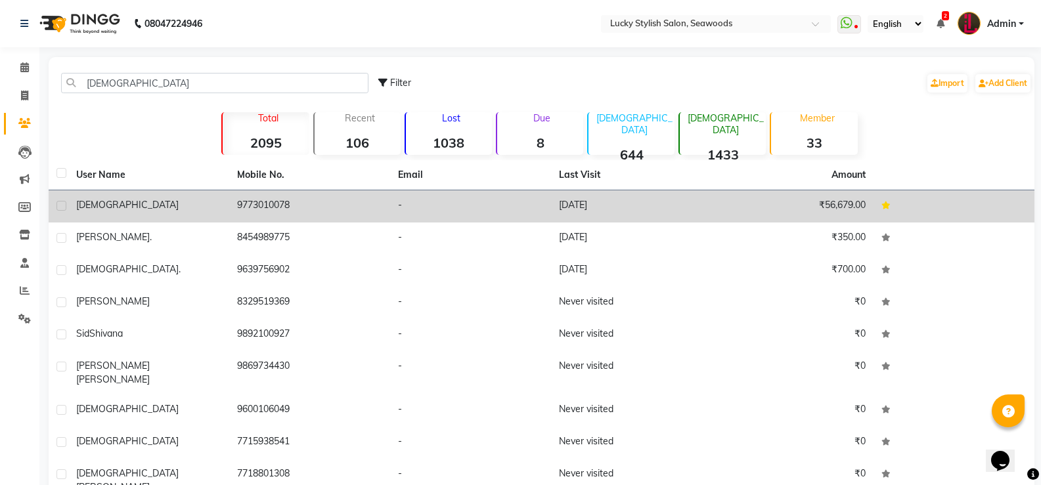
click at [394, 198] on td "-" at bounding box center [470, 206] width 161 height 32
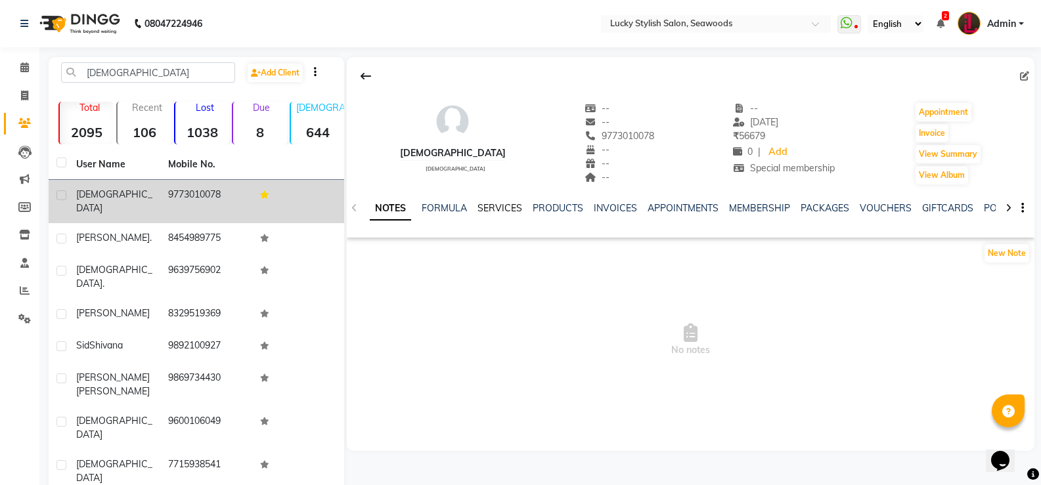
click at [507, 206] on link "SERVICES" at bounding box center [499, 208] width 45 height 12
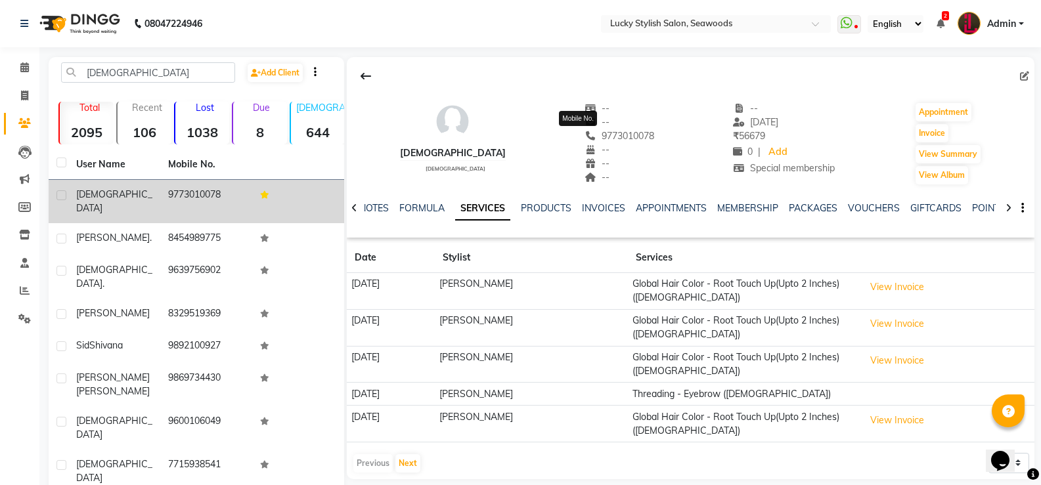
click at [592, 135] on span "9773010078" at bounding box center [619, 136] width 70 height 12
copy span "9773010078"
click at [179, 70] on input "[DEMOGRAPHIC_DATA]" at bounding box center [148, 72] width 174 height 20
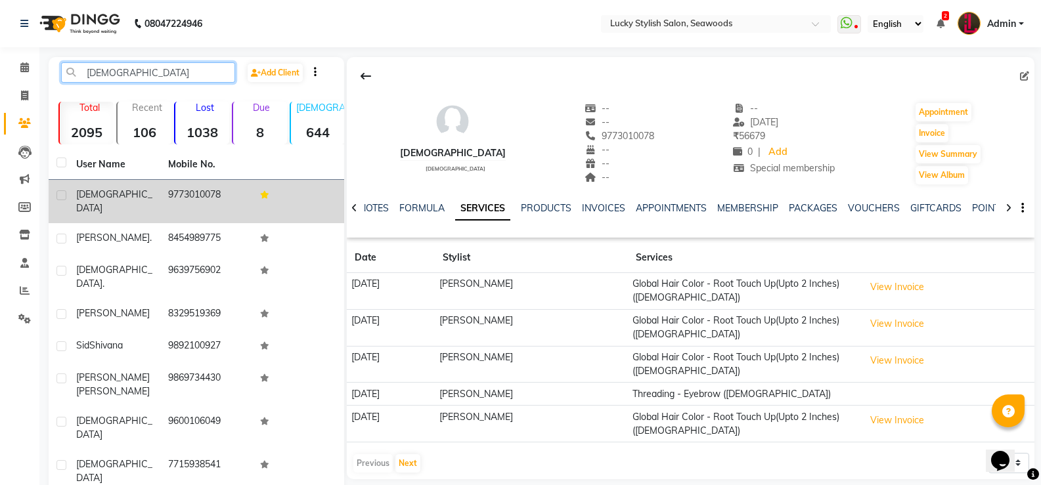
paste input "919326623109"
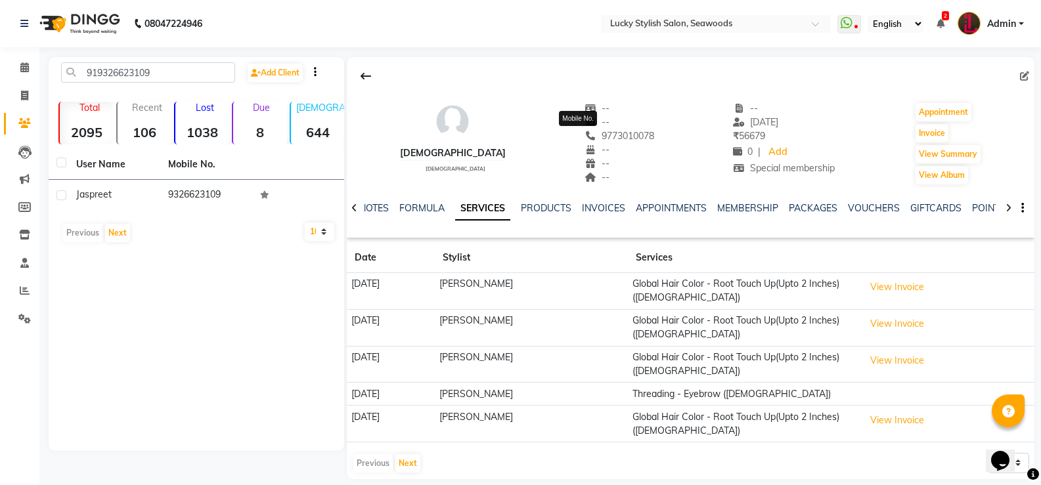
click at [588, 135] on span "9773010078" at bounding box center [619, 136] width 70 height 12
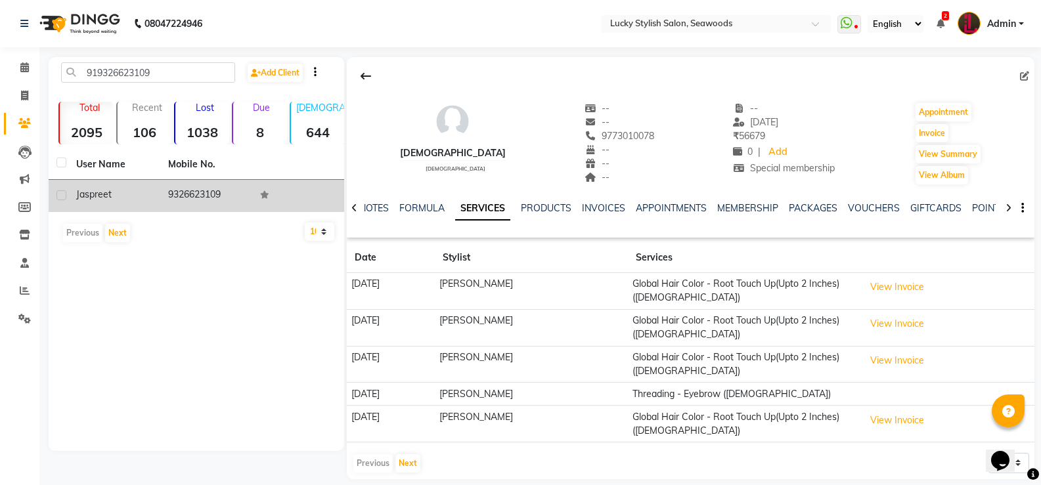
click at [235, 200] on td "9326623109" at bounding box center [206, 196] width 92 height 32
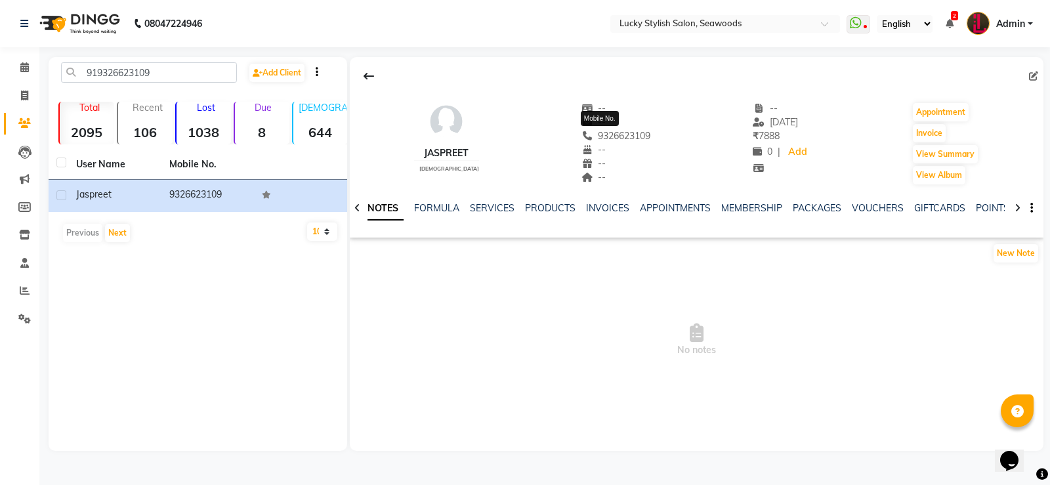
click at [618, 139] on span "9326623109" at bounding box center [617, 136] width 70 height 12
copy span "9326623109"
click at [138, 81] on input "919326623109" at bounding box center [149, 72] width 176 height 20
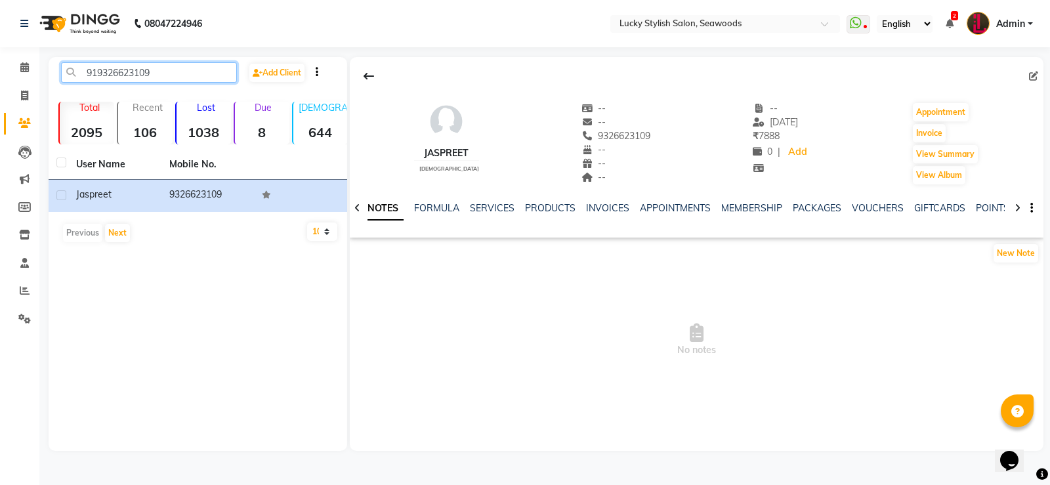
paste input "167434414"
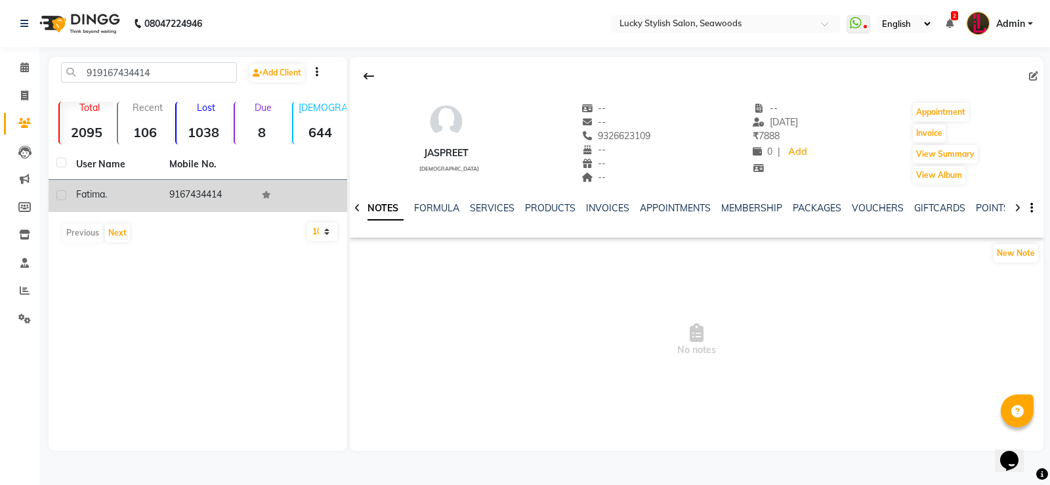
click at [198, 211] on td "9167434414" at bounding box center [208, 196] width 93 height 32
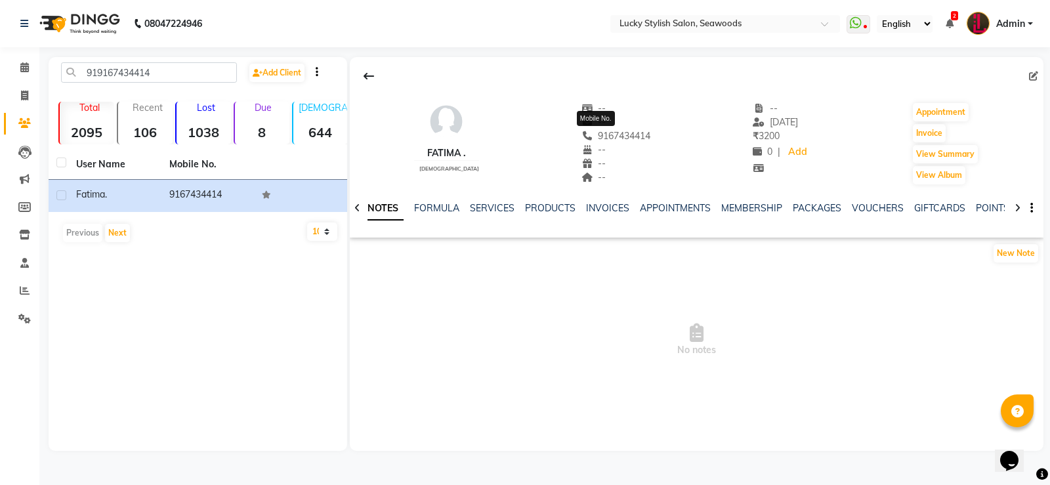
click at [615, 137] on span "9167434414" at bounding box center [617, 136] width 70 height 12
copy span "9167434414"
click at [134, 74] on input "919167434414" at bounding box center [149, 72] width 176 height 20
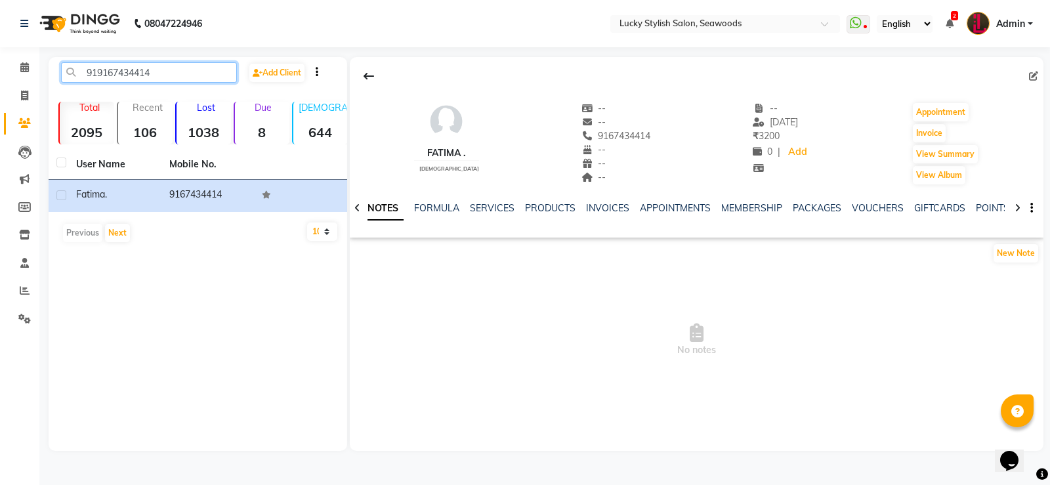
paste input "653272561"
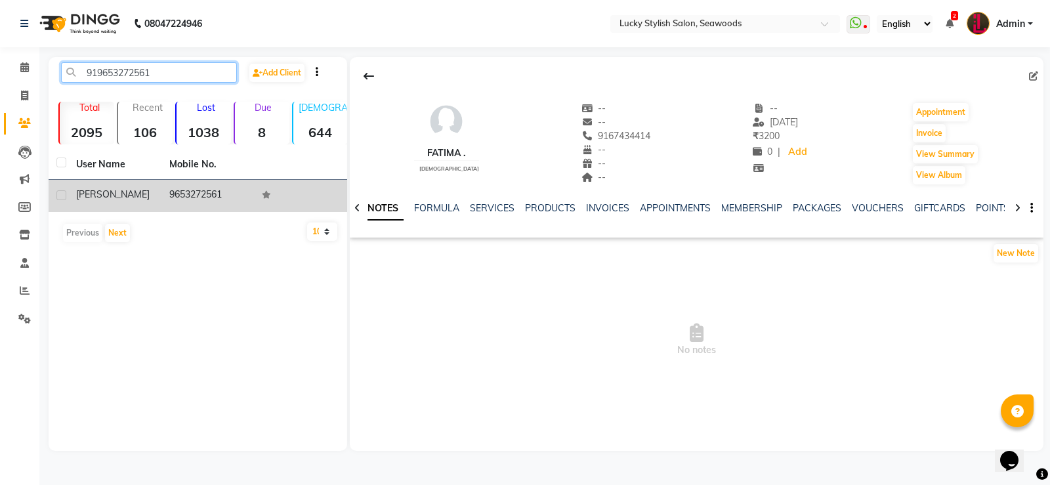
type input "919653272561"
click at [221, 189] on td "9653272561" at bounding box center [208, 196] width 93 height 32
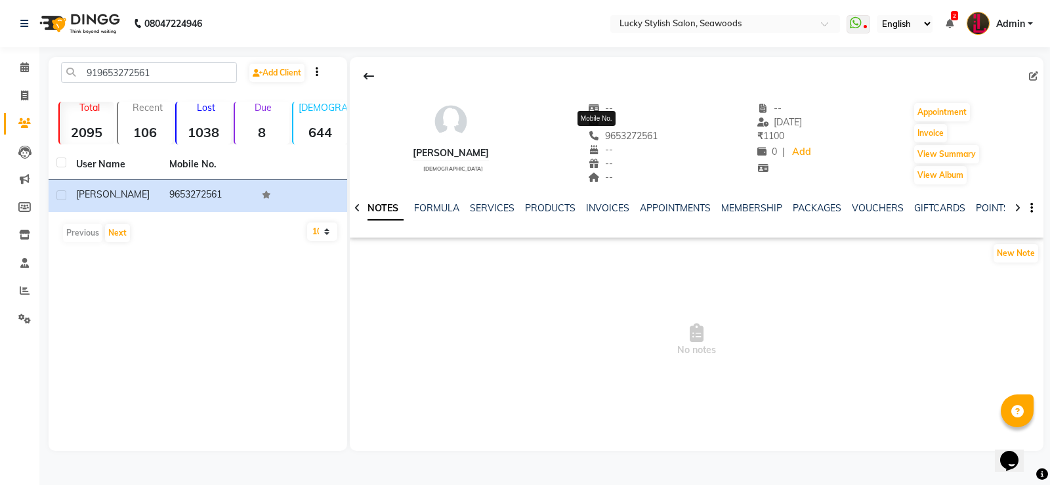
click at [615, 140] on span "9653272561" at bounding box center [624, 136] width 70 height 12
copy span "9653272561"
click at [18, 61] on span at bounding box center [24, 67] width 23 height 15
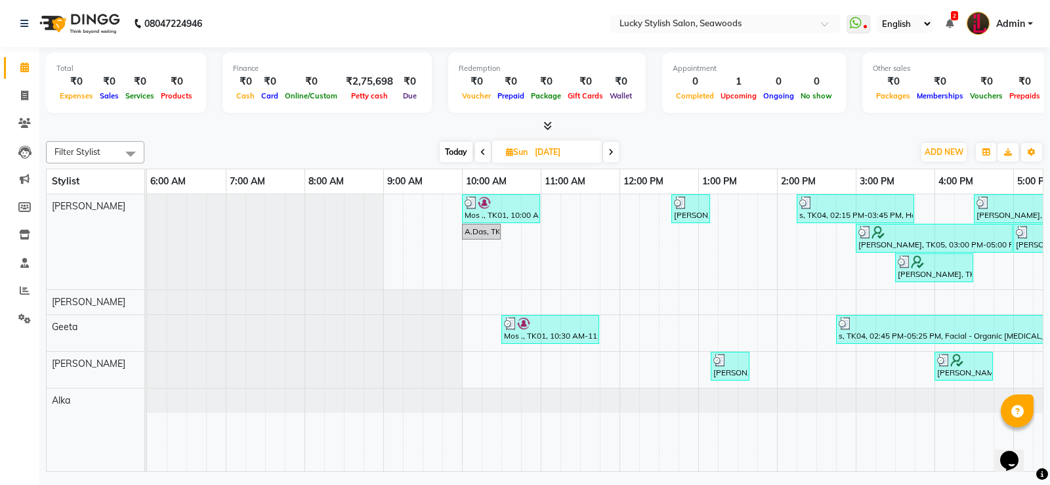
click at [454, 147] on span "Today" at bounding box center [456, 152] width 33 height 20
type input "02-09-2025"
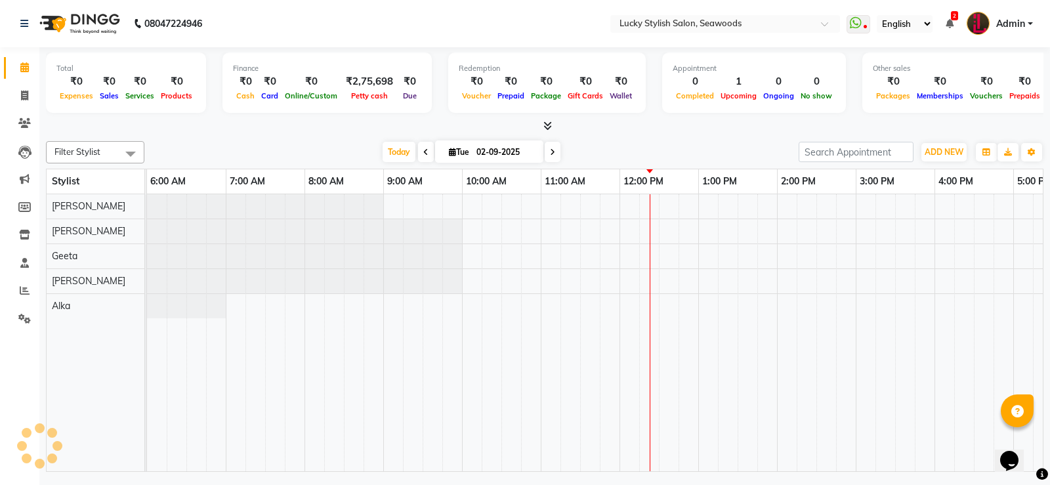
scroll to position [0, 443]
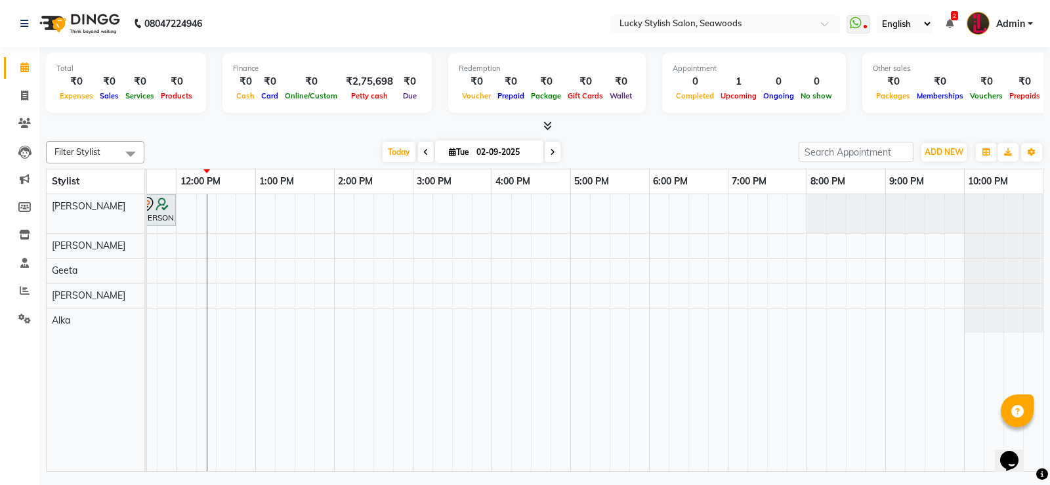
click at [477, 150] on input "02-09-2025" at bounding box center [506, 152] width 66 height 20
select select "9"
select select "2025"
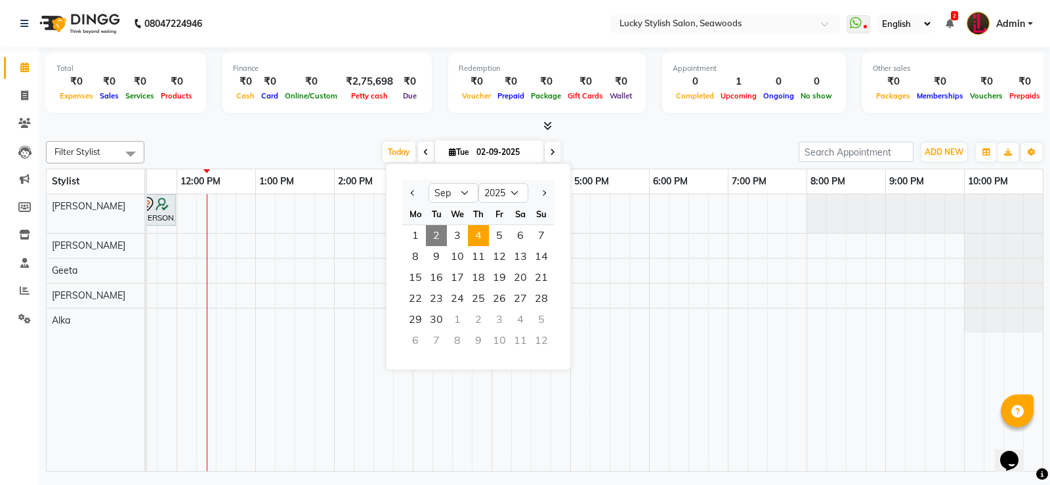
click at [482, 236] on span "4" at bounding box center [478, 235] width 21 height 21
type input "[DATE]"
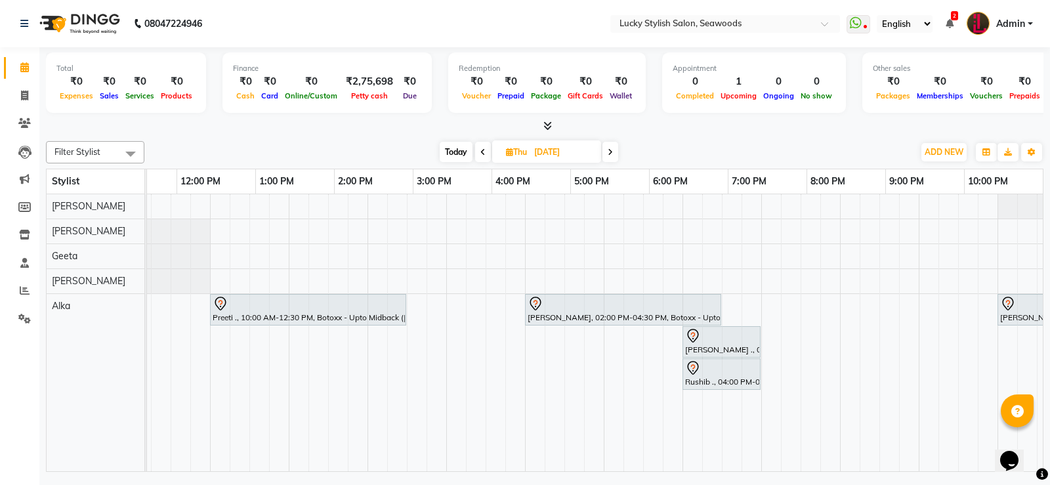
scroll to position [0, 120]
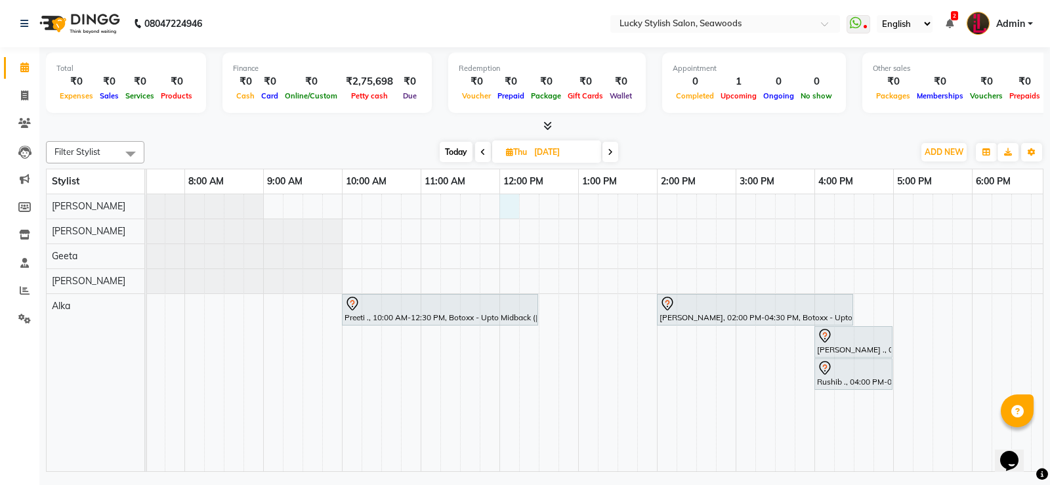
click at [517, 207] on div "Preeti ., 10:00 AM-12:30 PM, Botoxx - Upto Midback ([DEMOGRAPHIC_DATA]) [PERSON…" at bounding box center [696, 332] width 1339 height 277
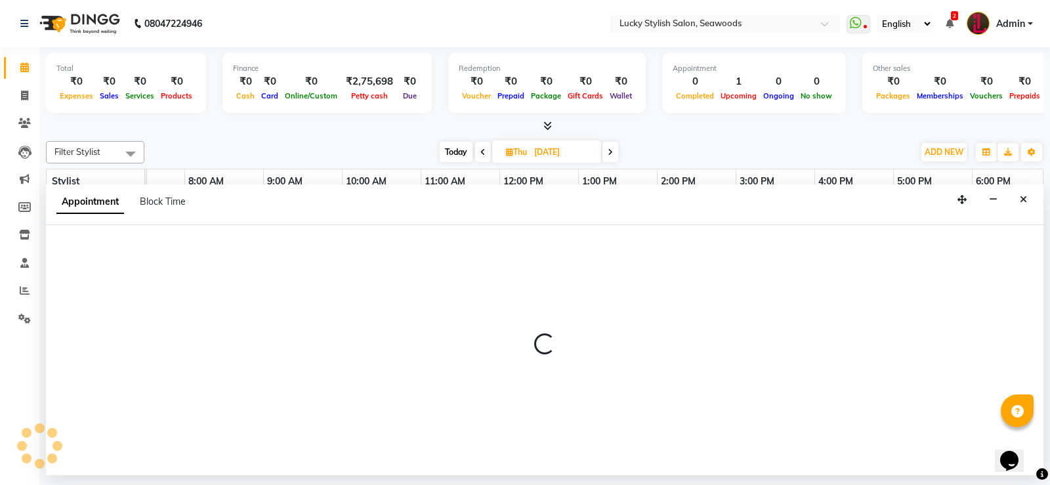
select select "10014"
select select "tentative"
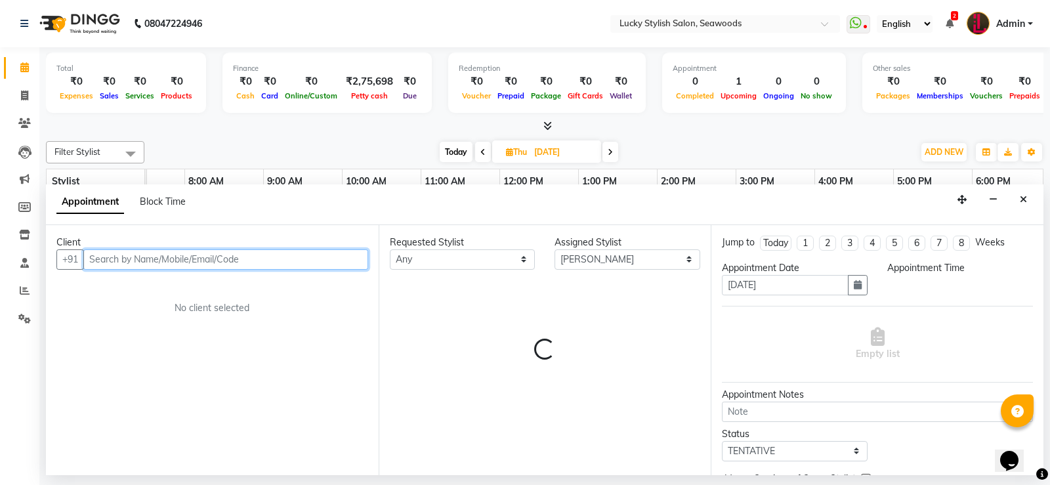
select select "720"
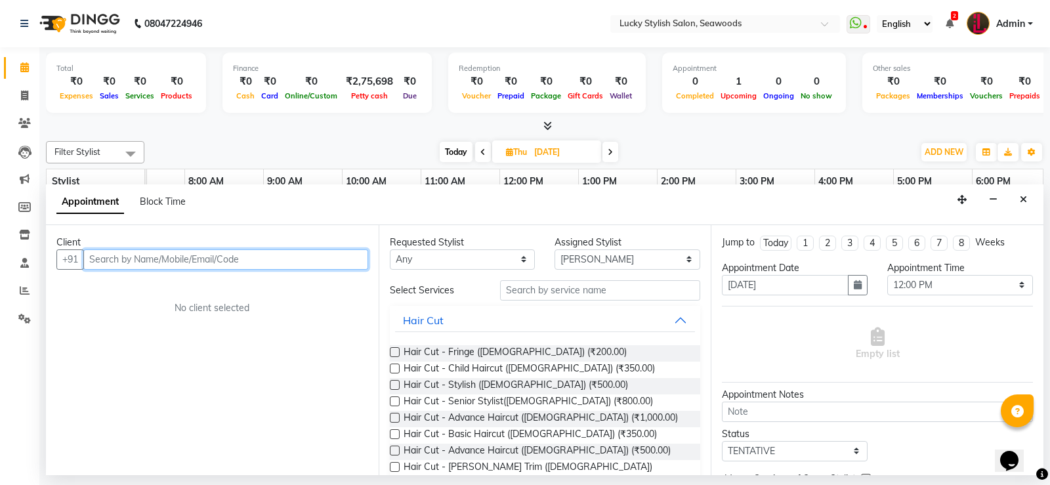
paste input "[PHONE_NUMBER]"
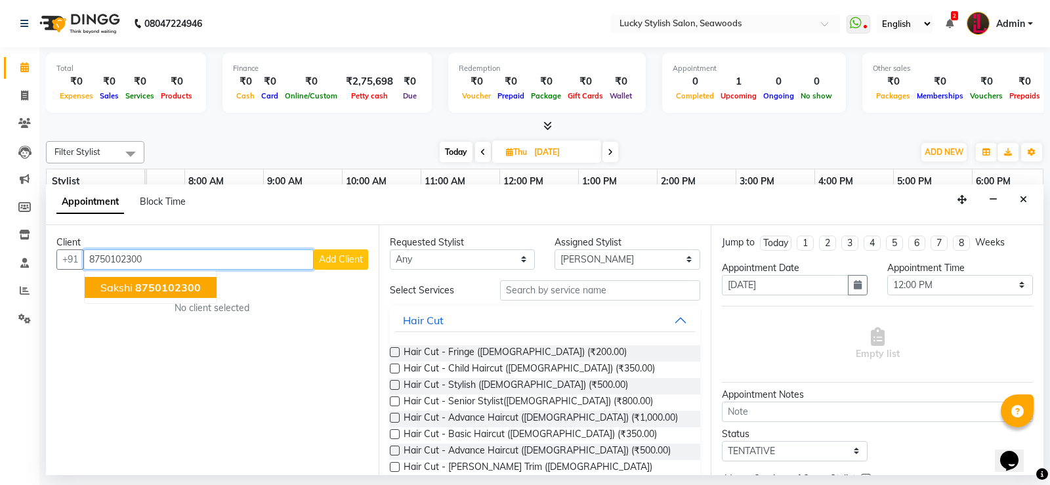
click at [183, 286] on span "8750102300" at bounding box center [168, 287] width 66 height 13
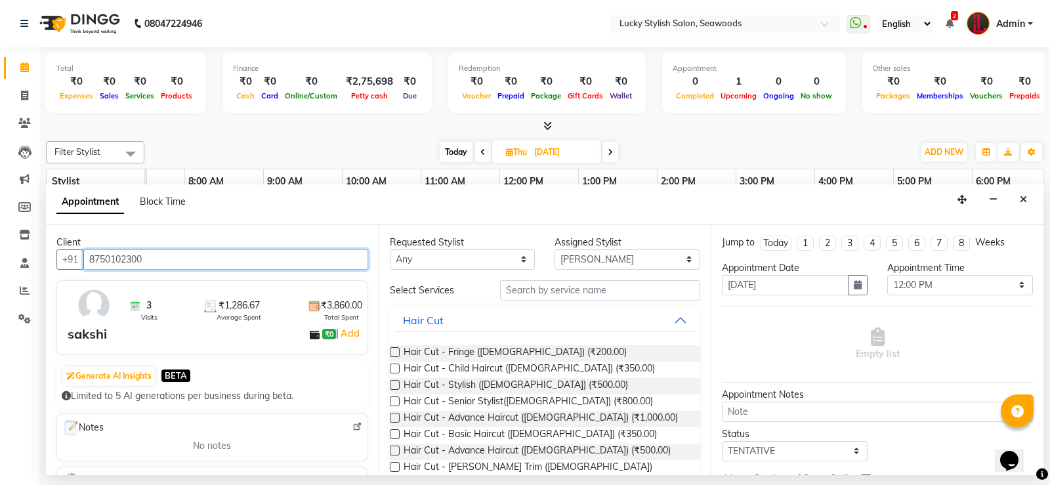
type input "8750102300"
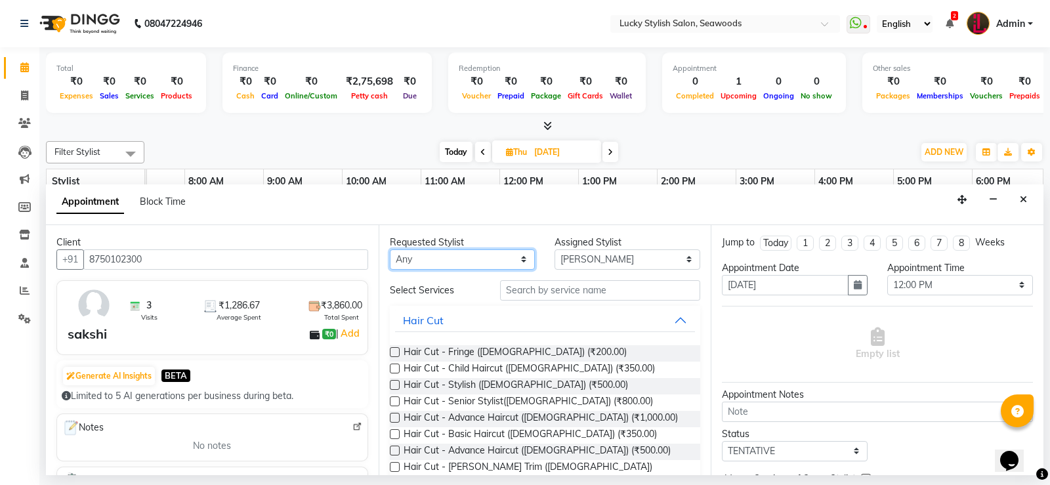
click at [496, 259] on select "Any Alka [PERSON_NAME] Geeta [PERSON_NAME]" at bounding box center [463, 259] width 146 height 20
select select "10014"
click at [390, 249] on select "Any Alka [PERSON_NAME] Geeta [PERSON_NAME]" at bounding box center [463, 259] width 146 height 20
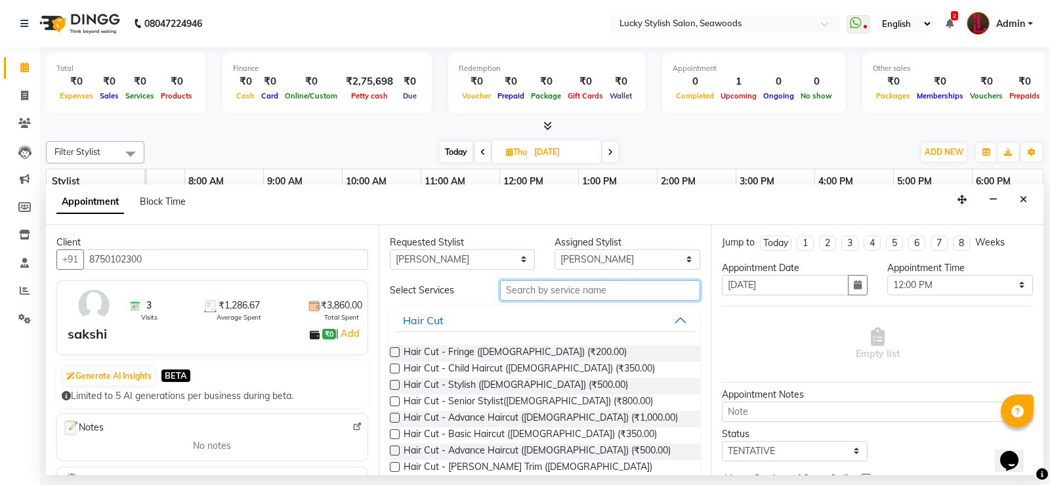
click at [553, 296] on input "text" at bounding box center [600, 290] width 201 height 20
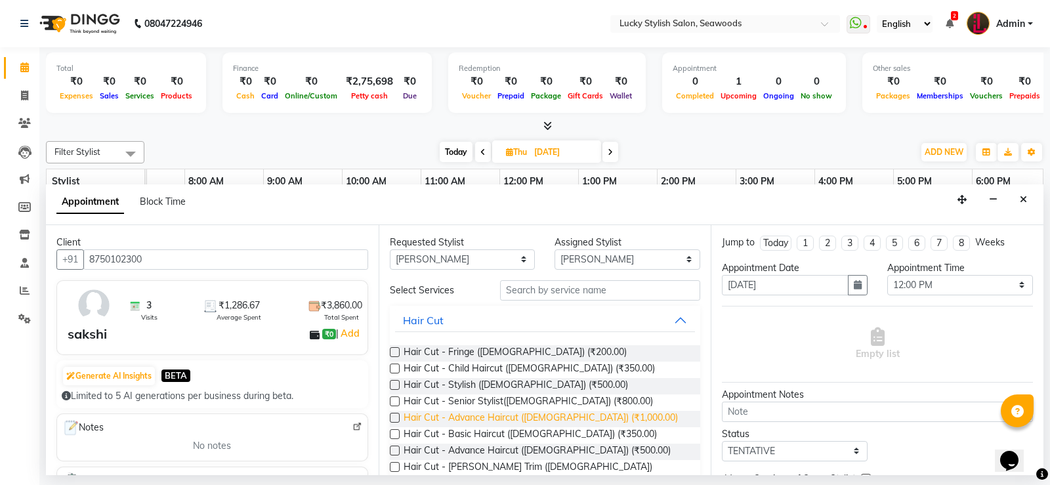
click at [573, 411] on span "Hair Cut - Advance Haircut ([DEMOGRAPHIC_DATA]) (₹1,000.00)" at bounding box center [541, 419] width 274 height 16
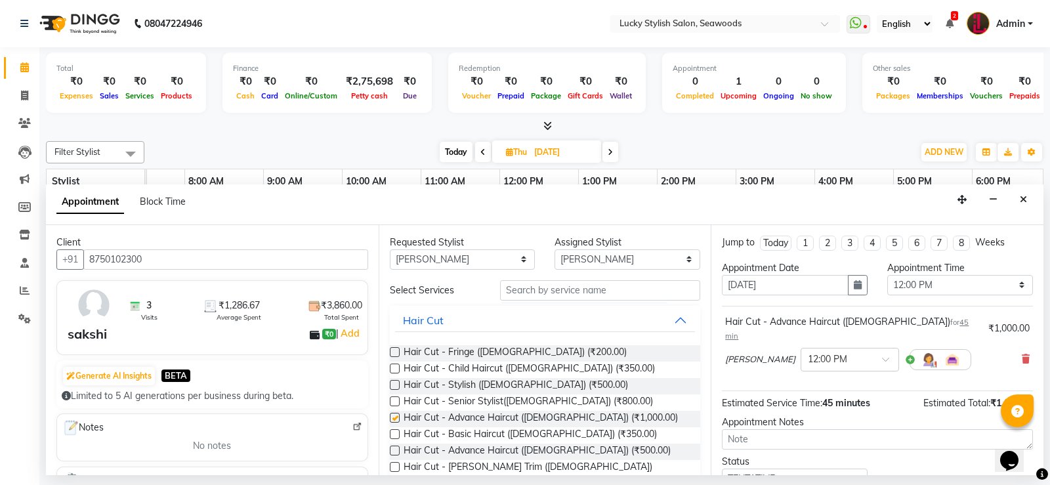
checkbox input "false"
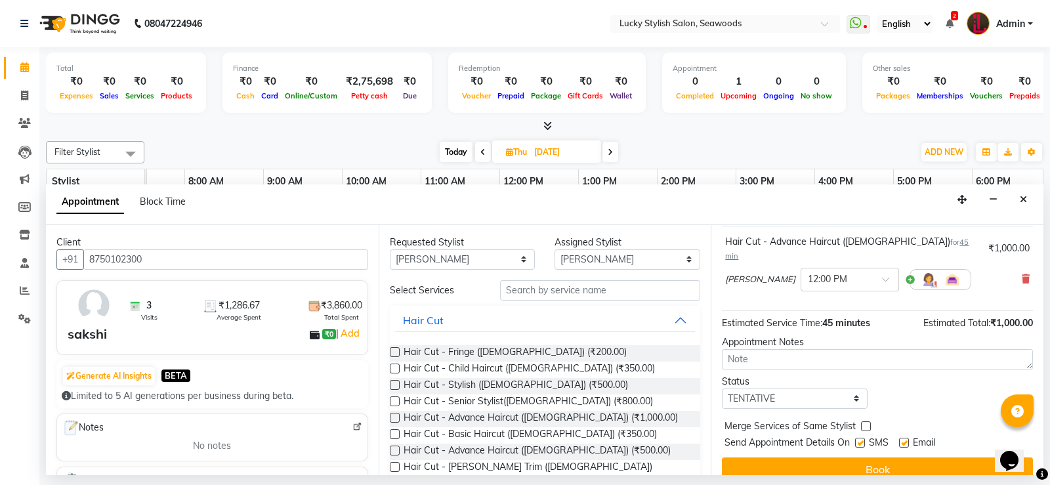
scroll to position [83, 0]
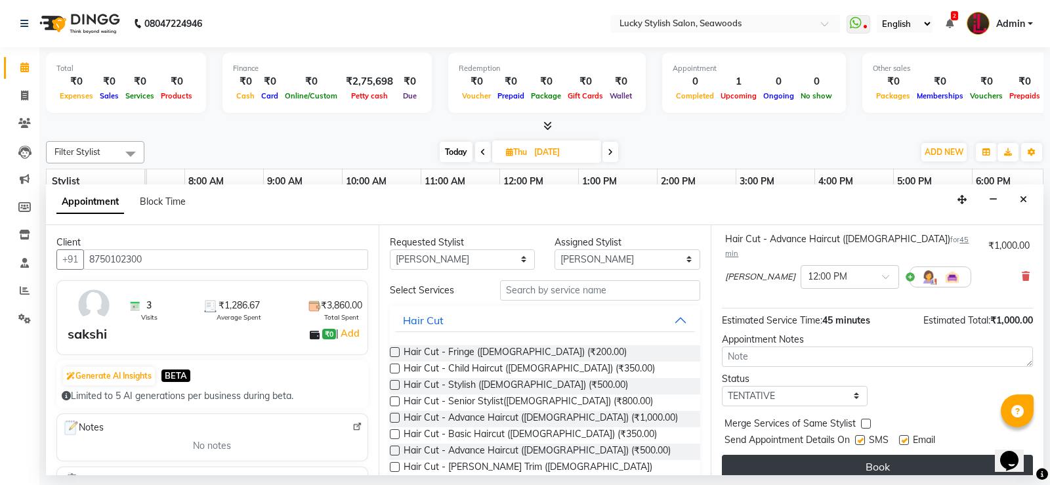
click at [911, 455] on button "Book" at bounding box center [877, 467] width 311 height 24
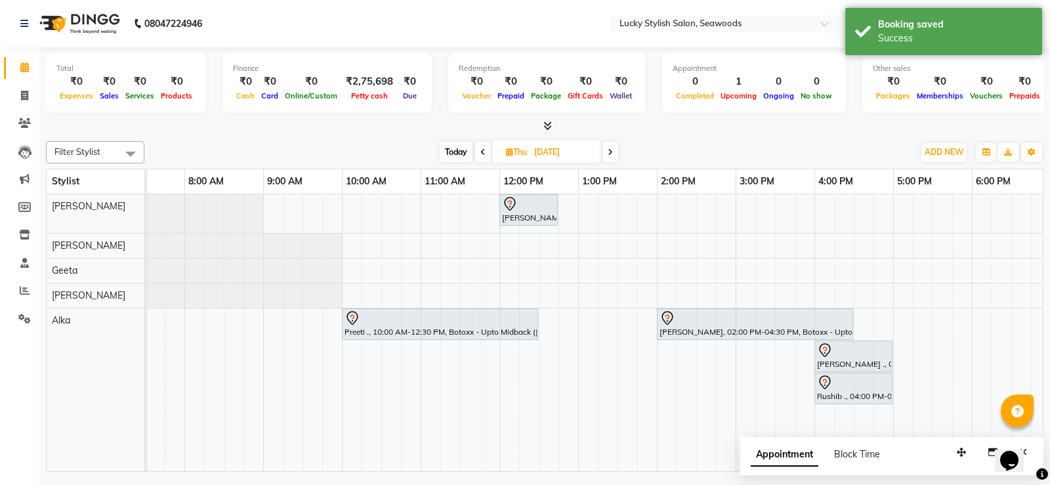
click at [462, 148] on span "Today" at bounding box center [456, 152] width 33 height 20
type input "02-09-2025"
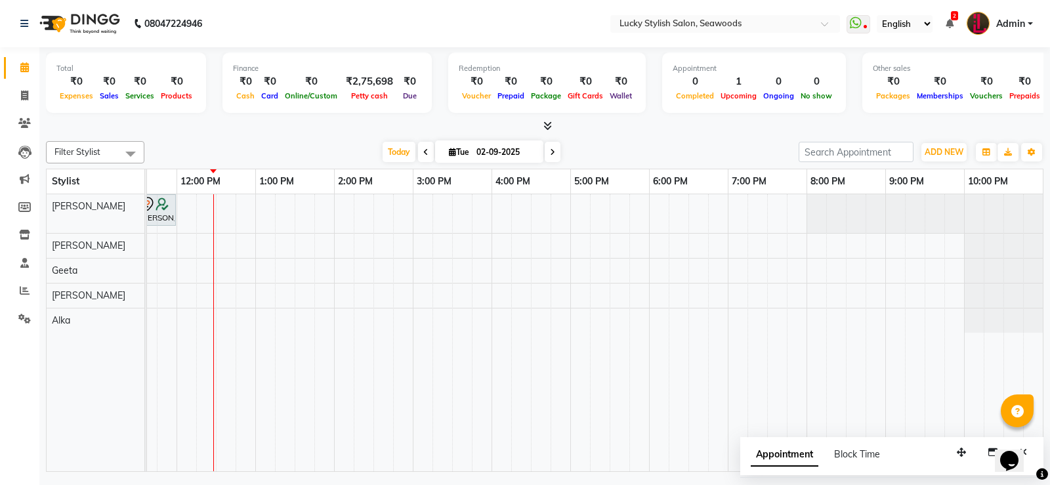
click at [20, 139] on li "Leads" at bounding box center [19, 152] width 39 height 28
click at [22, 125] on icon at bounding box center [24, 123] width 12 height 10
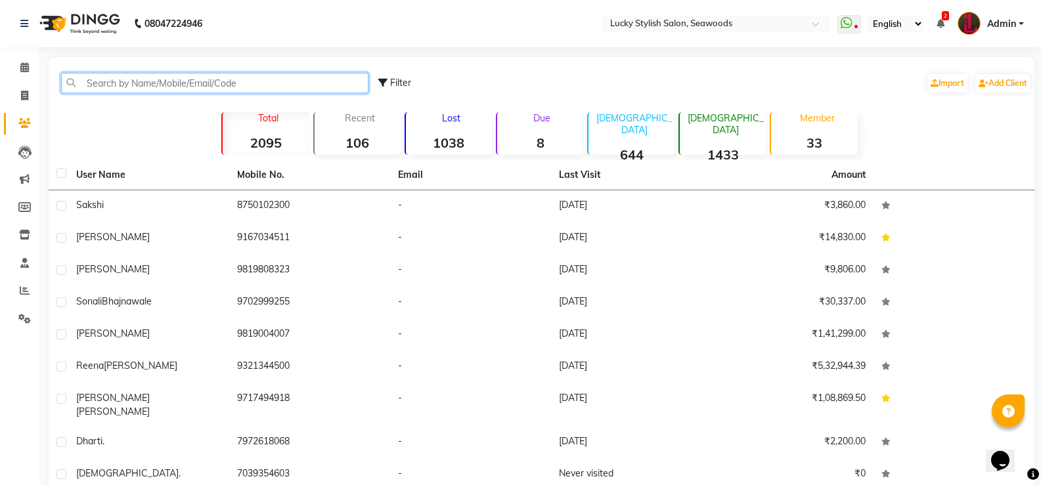
click at [177, 83] on input "text" at bounding box center [214, 83] width 307 height 20
paste input "919819951551"
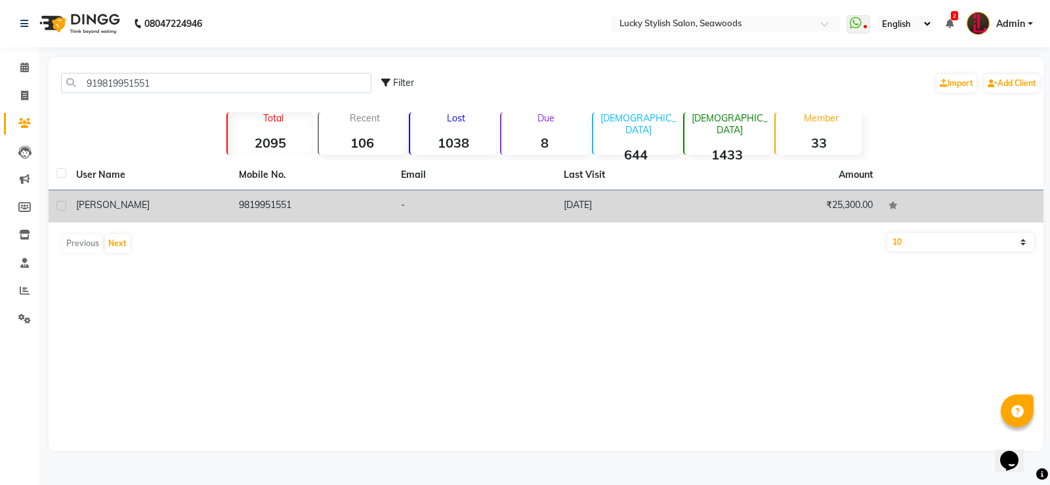
click at [227, 217] on td "[PERSON_NAME]" at bounding box center [149, 206] width 163 height 32
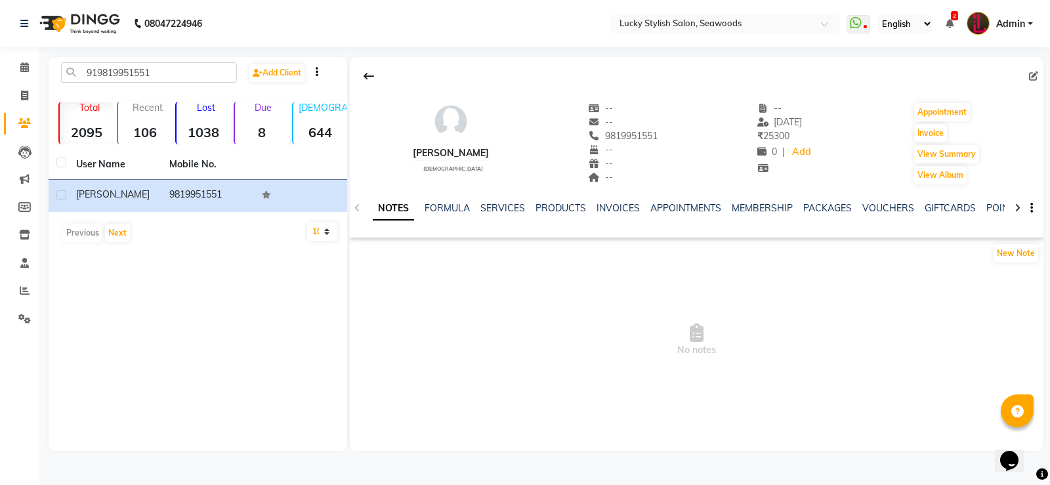
click at [620, 142] on div "9819951551" at bounding box center [624, 136] width 70 height 14
copy span "9819951551"
click at [168, 68] on input "919819951551" at bounding box center [149, 72] width 176 height 20
type input "9"
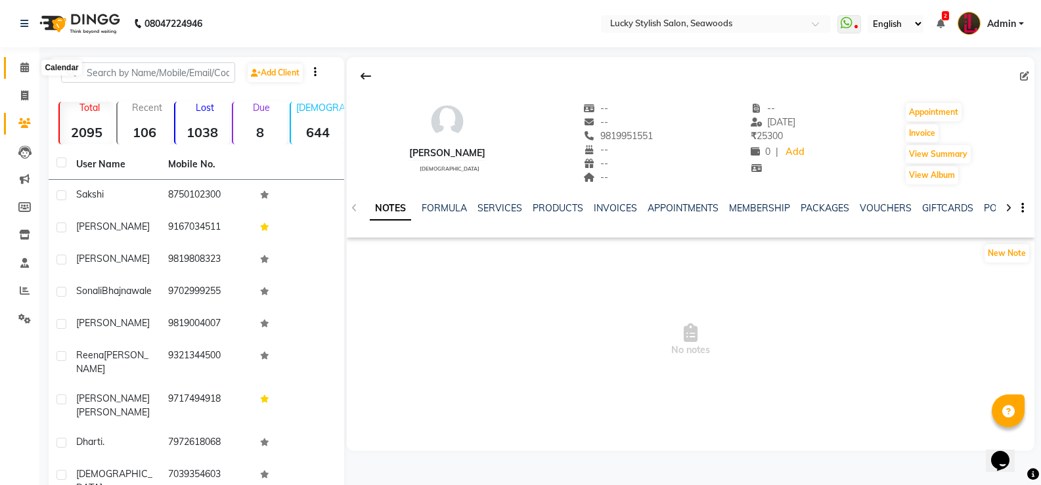
click at [30, 67] on span at bounding box center [24, 67] width 23 height 15
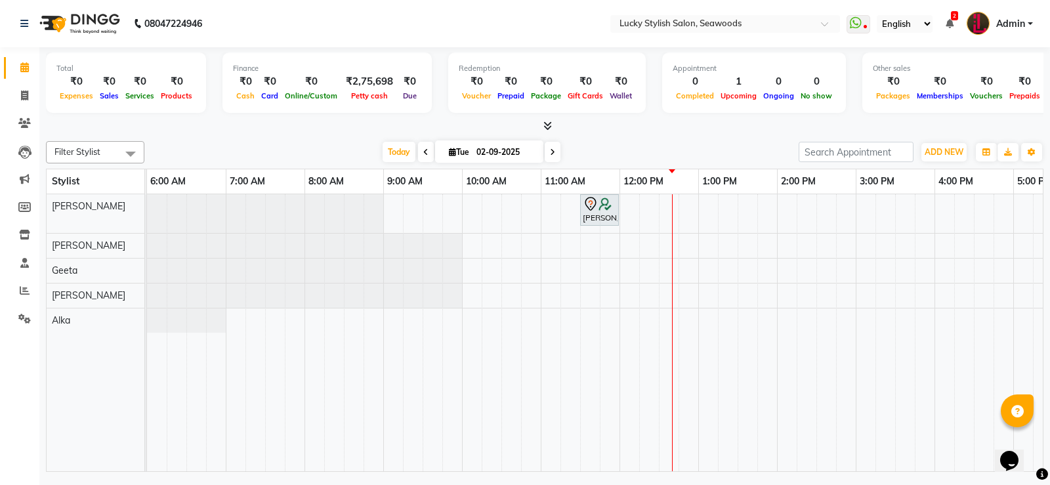
click at [550, 154] on icon at bounding box center [552, 152] width 5 height 8
type input "[DATE]"
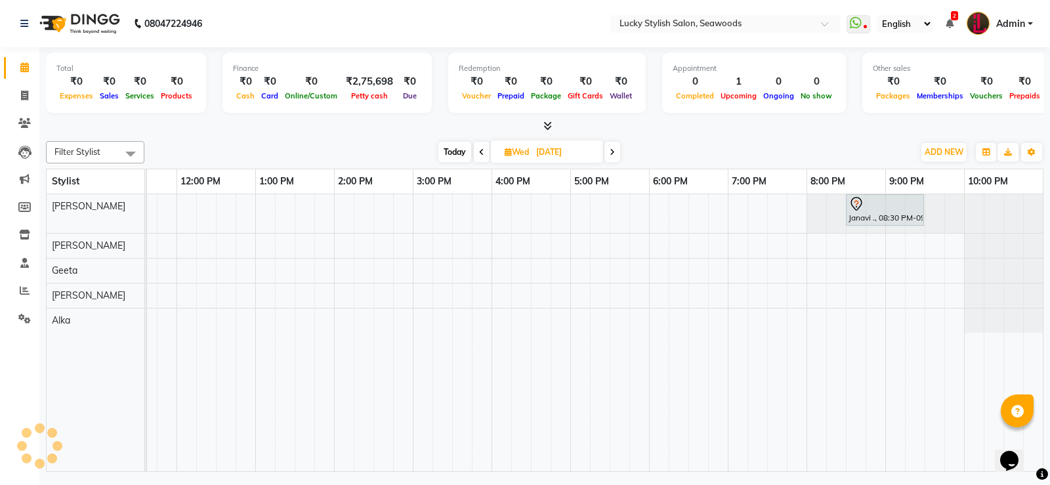
click at [549, 154] on input "[DATE]" at bounding box center [565, 152] width 66 height 20
select select "9"
select select "2025"
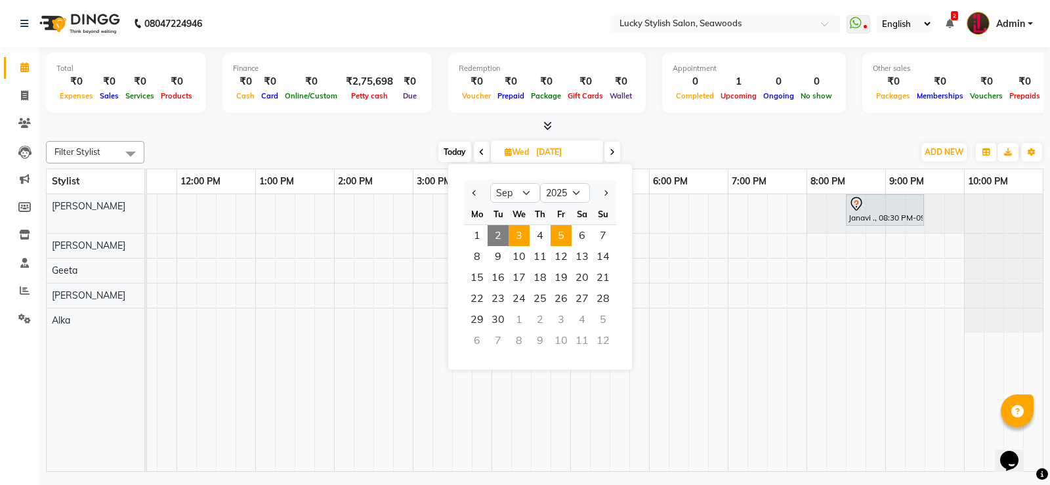
click at [560, 232] on span "5" at bounding box center [561, 235] width 21 height 21
type input "[DATE]"
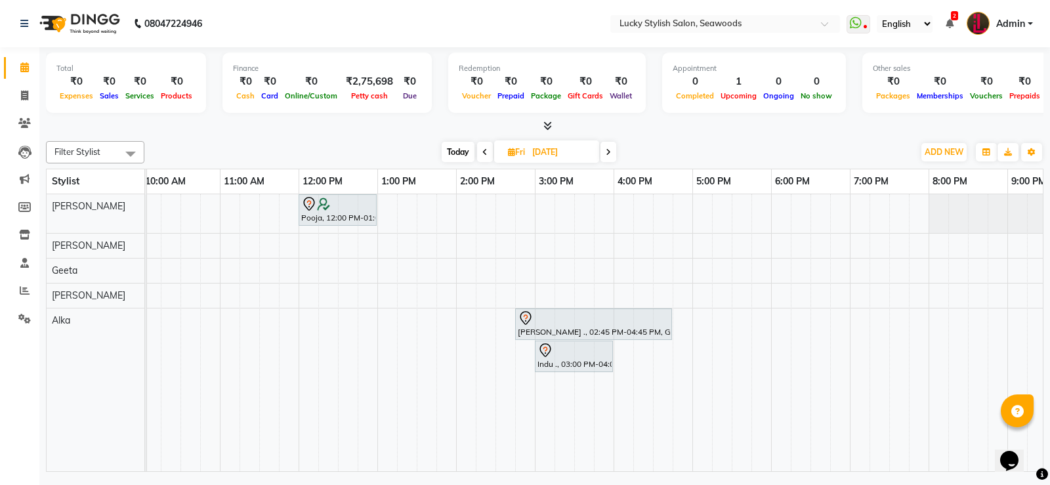
scroll to position [0, 308]
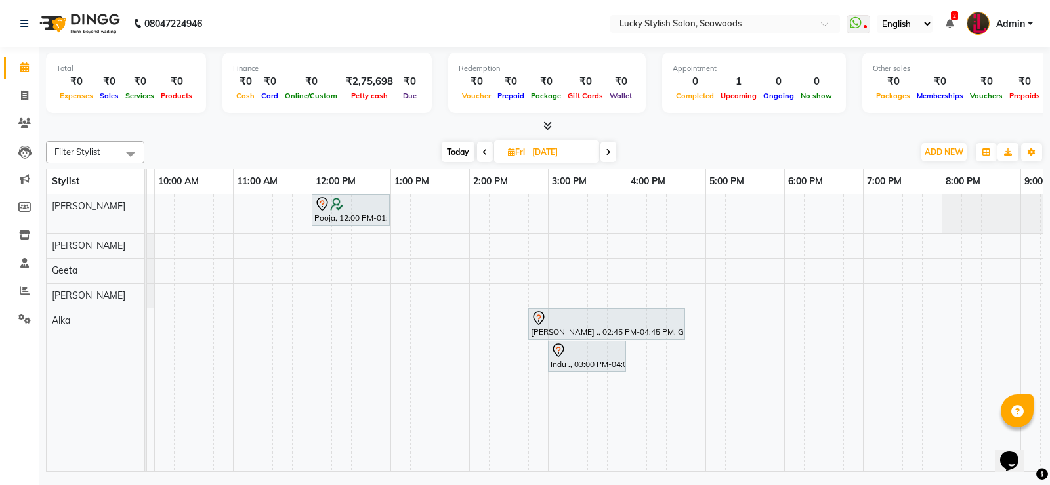
click at [360, 227] on div "Pooja, 12:00 PM-01:00 PM, Spa - Fiber Clinx ([DEMOGRAPHIC_DATA]) [PERSON_NAME] …" at bounding box center [508, 332] width 1339 height 277
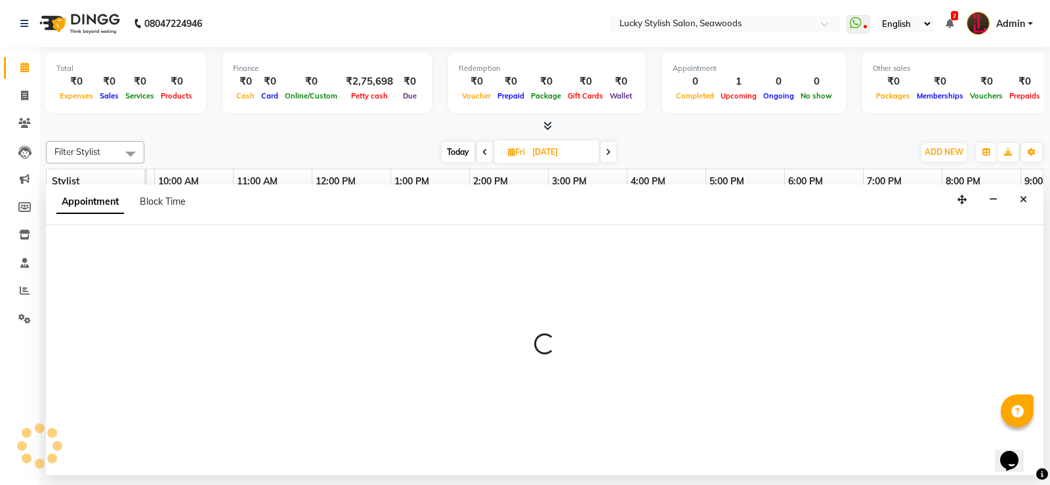
select select "10014"
select select "tentative"
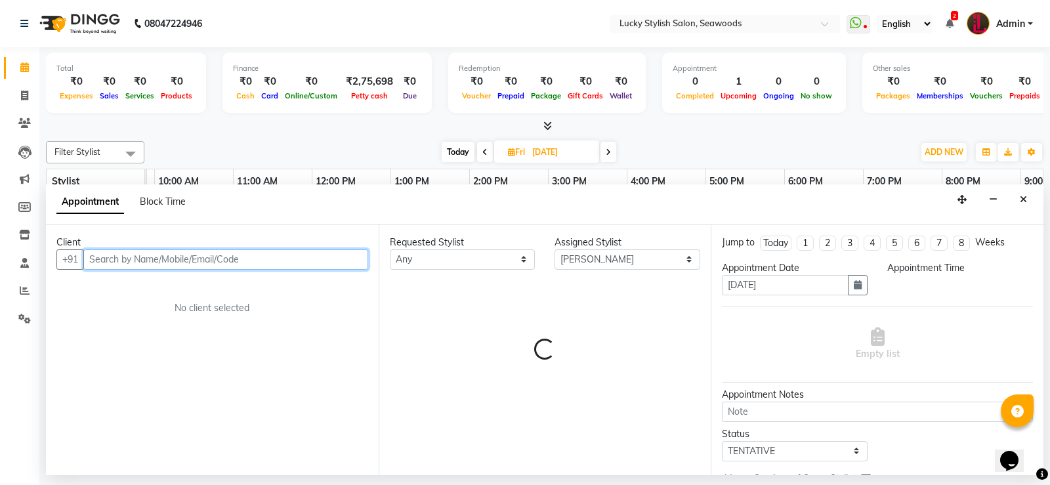
select select "750"
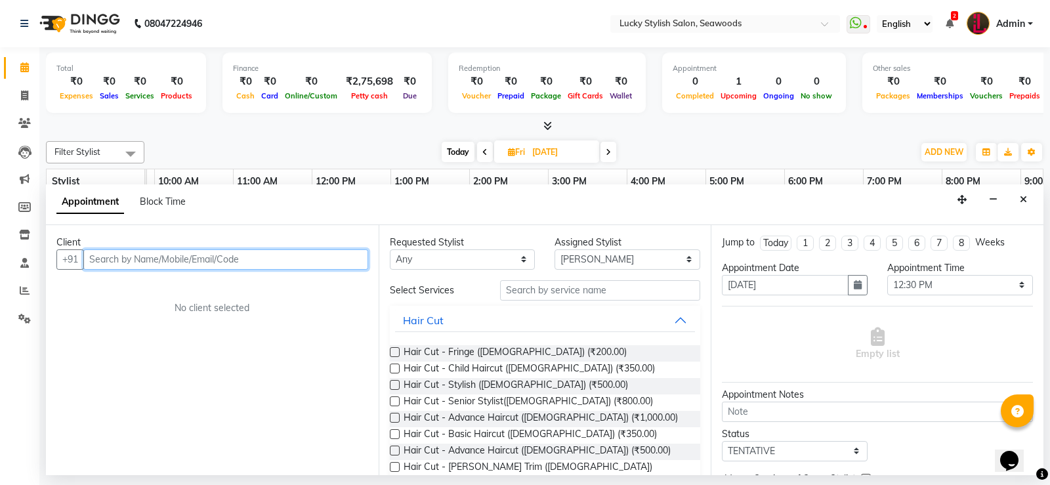
paste input "93722 59948 Add note"
click at [205, 259] on input "93722 59948 Add note" at bounding box center [198, 259] width 230 height 20
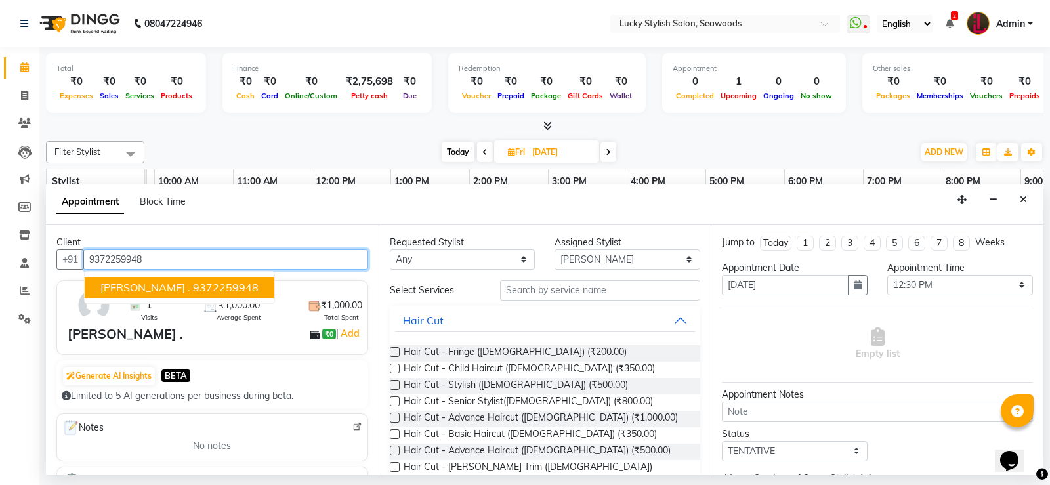
click at [204, 287] on ngb-highlight "9372259948" at bounding box center [226, 287] width 66 height 13
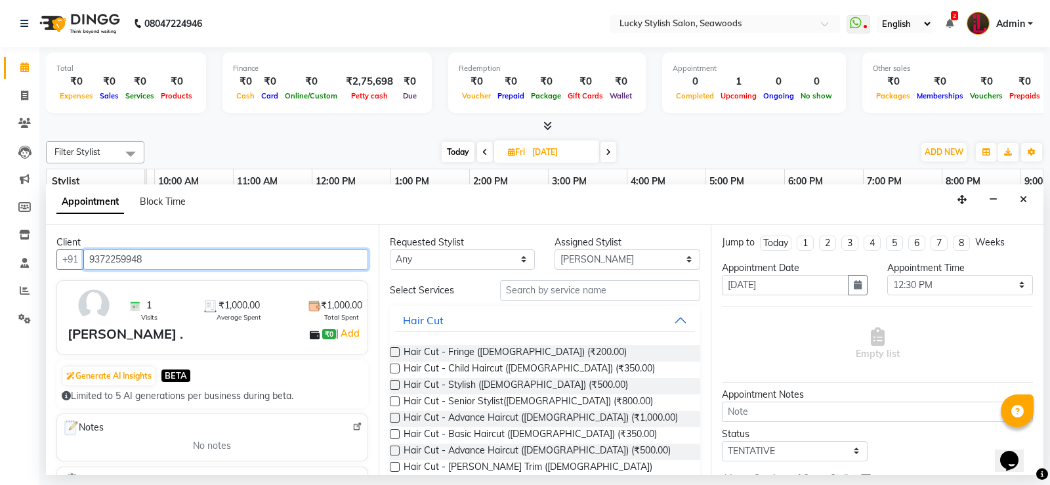
type input "9372259948"
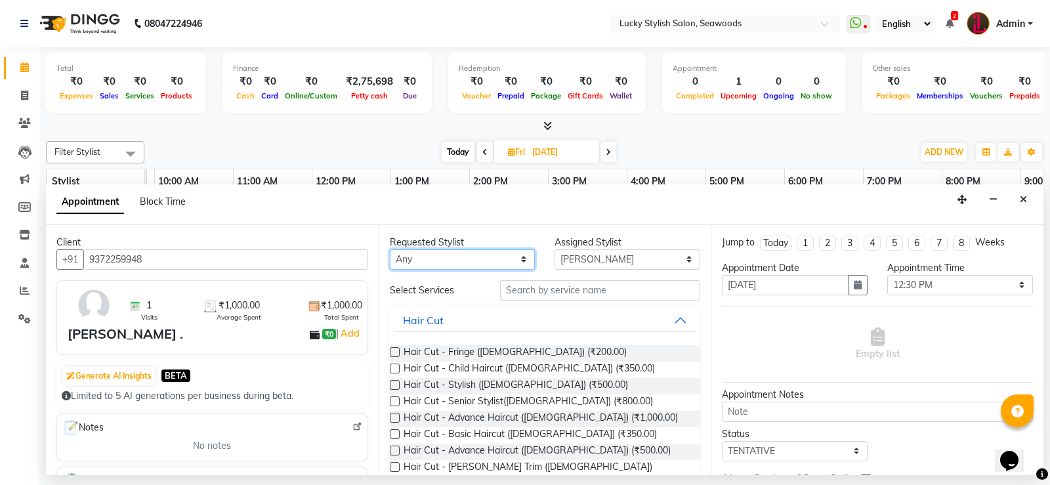
click at [517, 257] on select "Any Alka [PERSON_NAME] Geeta [PERSON_NAME]" at bounding box center [463, 259] width 146 height 20
select select "10014"
click at [390, 249] on select "Any Alka [PERSON_NAME] Geeta [PERSON_NAME]" at bounding box center [463, 259] width 146 height 20
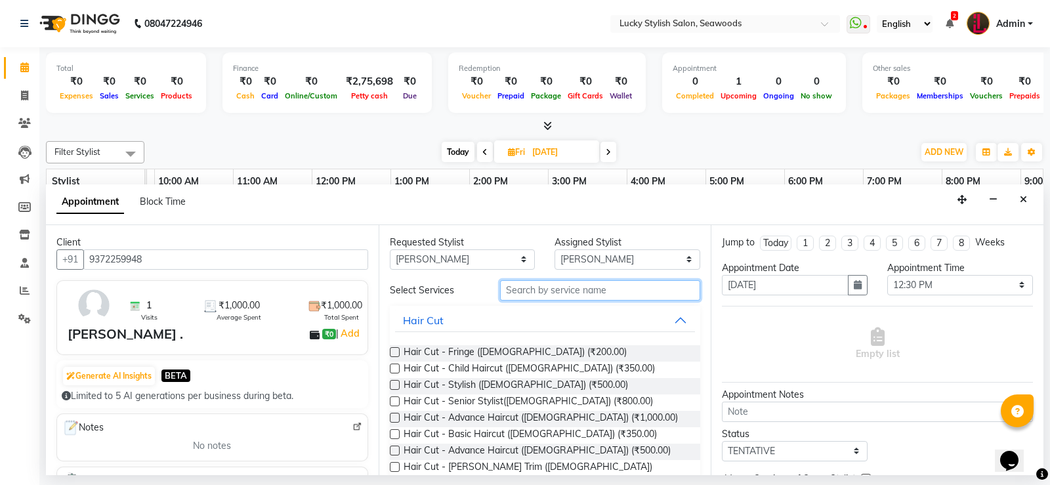
click at [526, 288] on input "text" at bounding box center [600, 290] width 201 height 20
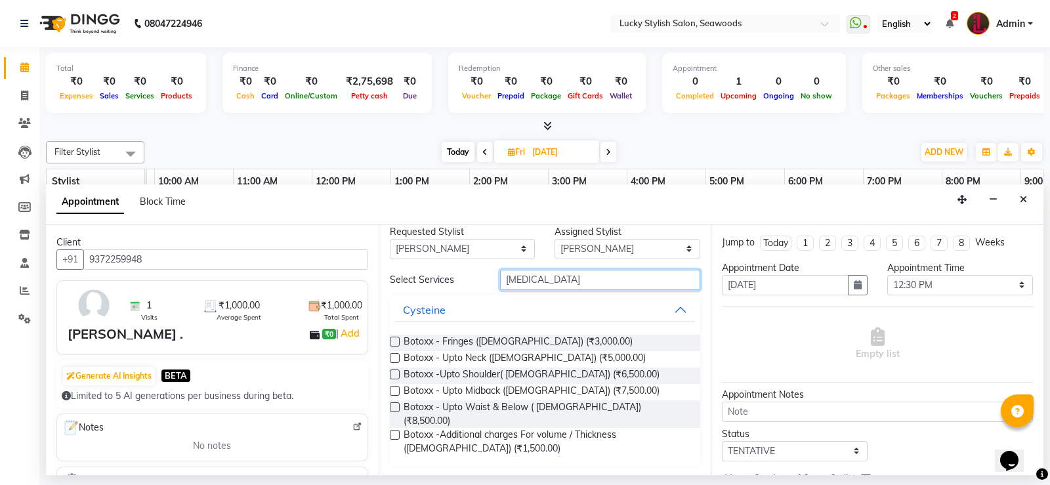
scroll to position [1, 0]
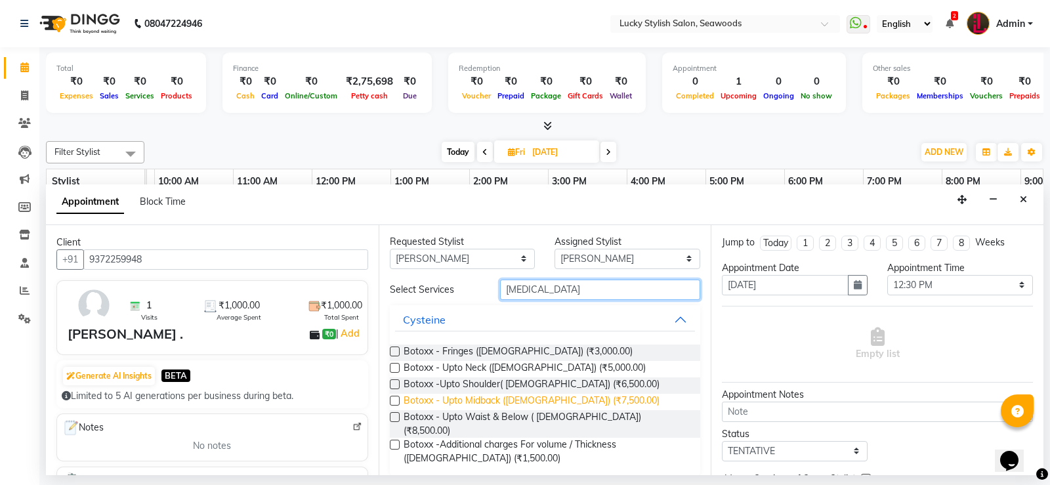
type input "[MEDICAL_DATA]"
click at [521, 399] on span "Botoxx - Upto Midback ([DEMOGRAPHIC_DATA]) (₹7,500.00)" at bounding box center [532, 402] width 256 height 16
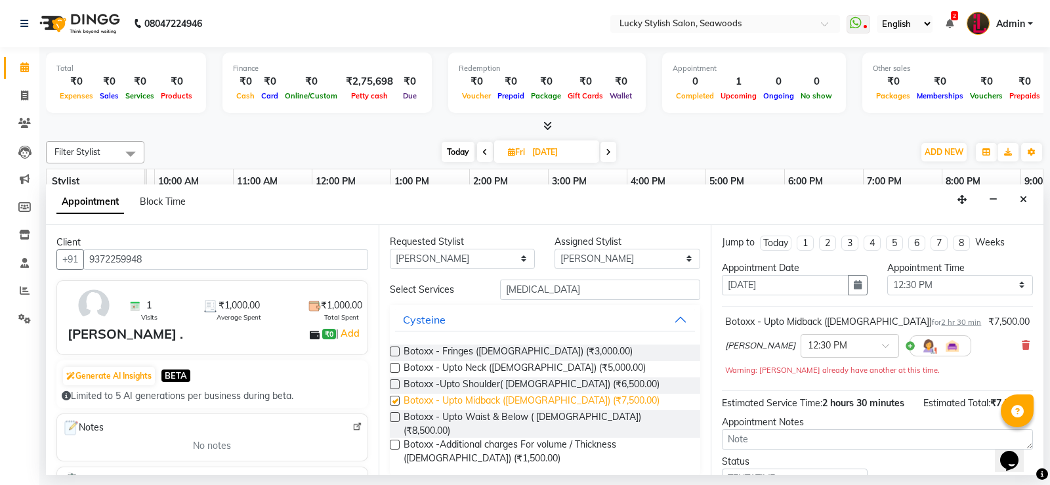
checkbox input "false"
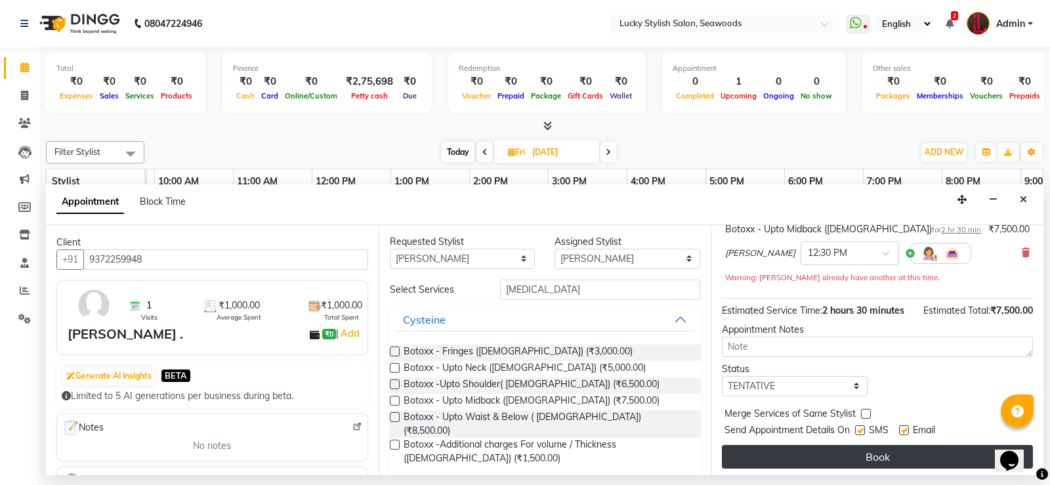
scroll to position [97, 0]
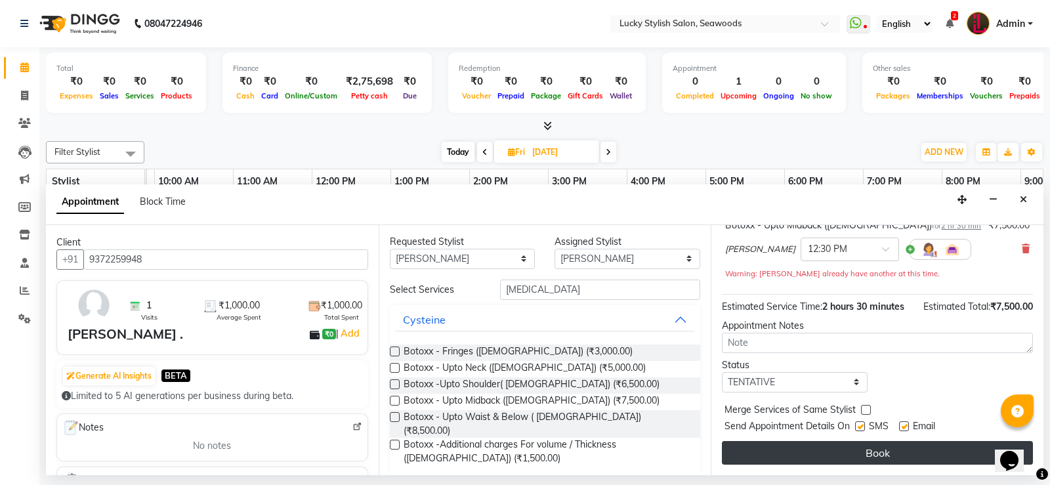
click at [866, 446] on button "Book" at bounding box center [877, 453] width 311 height 24
